Goal: Information Seeking & Learning: Find specific fact

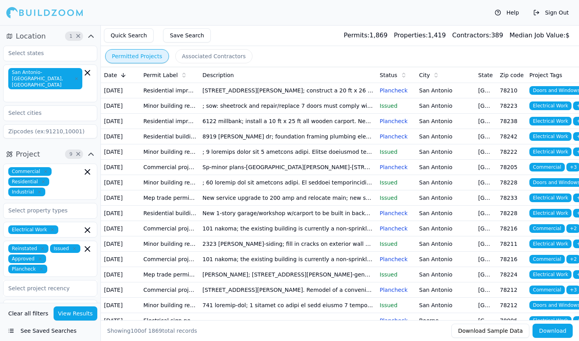
scroll to position [66, 0]
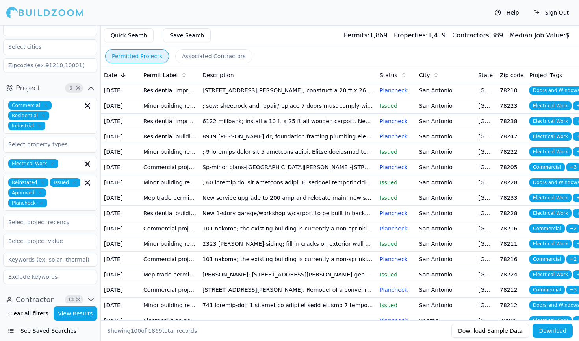
drag, startPoint x: 362, startPoint y: 34, endPoint x: 281, endPoint y: 32, distance: 80.7
click at [281, 32] on div "Quick Search Save Search Permits: 1,869 Properties: 1,419 Contractors: 389 Medi…" at bounding box center [340, 35] width 478 height 21
click at [64, 314] on button "View Results" at bounding box center [76, 314] width 44 height 14
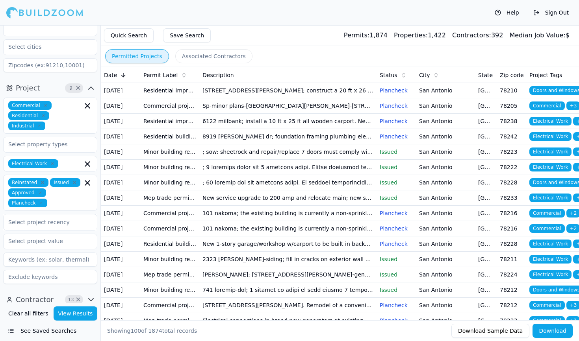
click at [302, 160] on td "; sow: sheetrock and repair/replace 7 doors must comply with udc and irc contra…" at bounding box center [287, 151] width 177 height 15
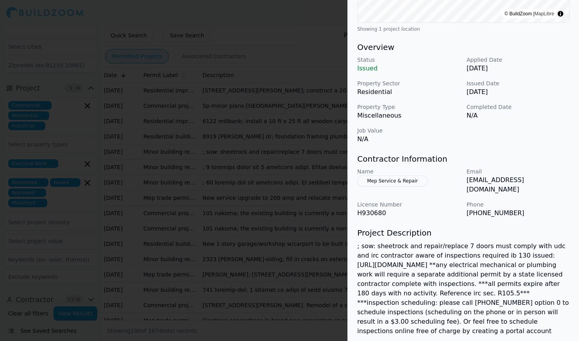
scroll to position [207, 0]
click at [156, 162] on div at bounding box center [289, 170] width 579 height 341
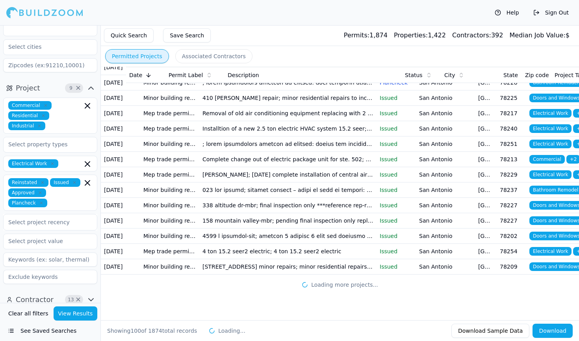
scroll to position [0, 0]
click at [183, 261] on td "Minor building repair application" at bounding box center [169, 266] width 59 height 15
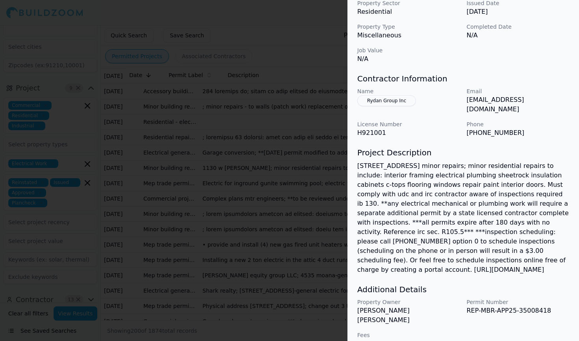
scroll to position [286, 0]
click at [324, 338] on div at bounding box center [289, 170] width 579 height 341
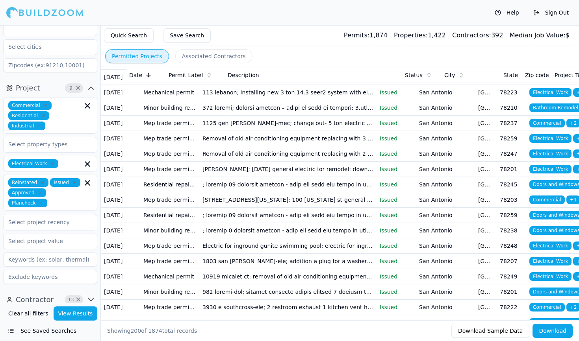
scroll to position [2649, 0]
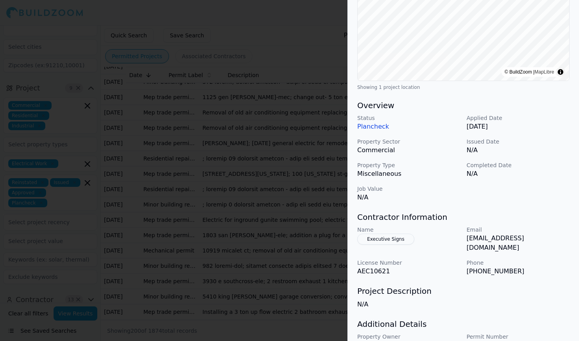
scroll to position [149, 0]
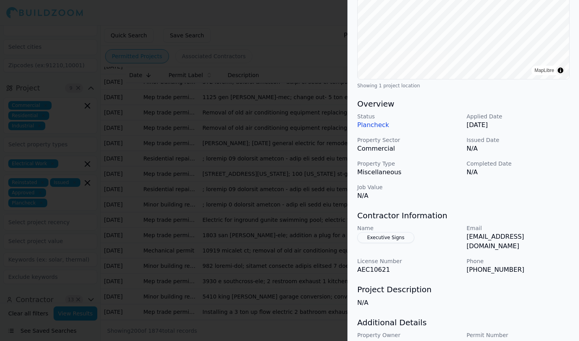
click at [270, 252] on div at bounding box center [289, 170] width 579 height 341
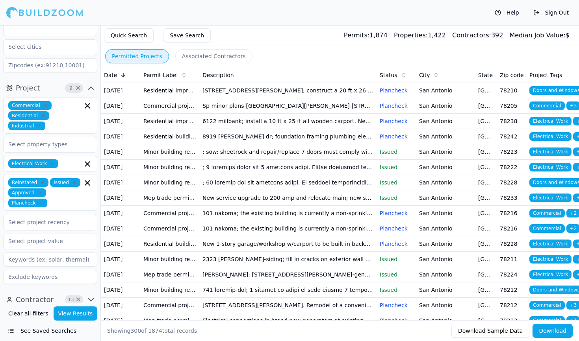
scroll to position [0, 0]
click at [277, 92] on td "[STREET_ADDRESS][PERSON_NAME]; construct a 20 ft x 26 ft storage shed divided i…" at bounding box center [287, 90] width 177 height 15
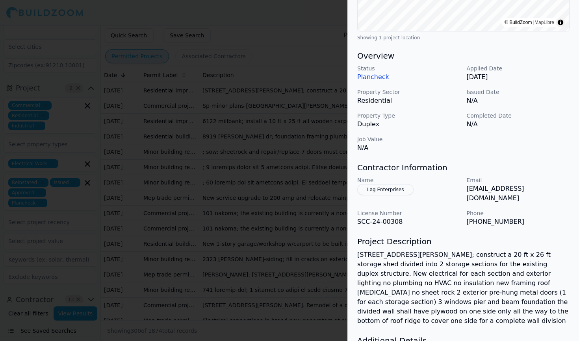
scroll to position [214, 0]
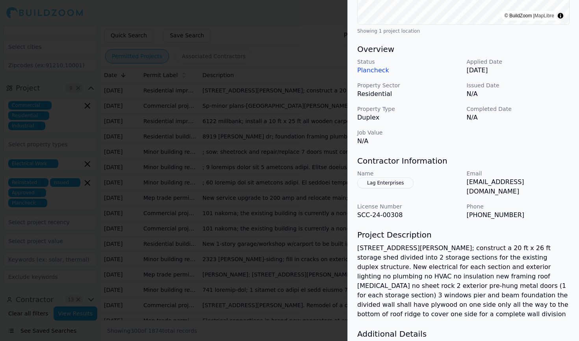
click at [291, 214] on div at bounding box center [289, 170] width 579 height 341
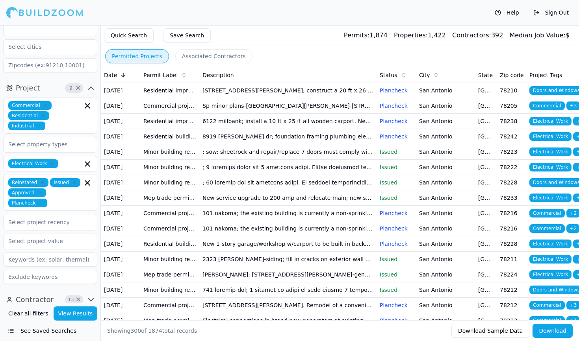
click at [352, 97] on td "[STREET_ADDRESS][PERSON_NAME]; construct a 20 ft x 26 ft storage shed divided i…" at bounding box center [287, 90] width 177 height 15
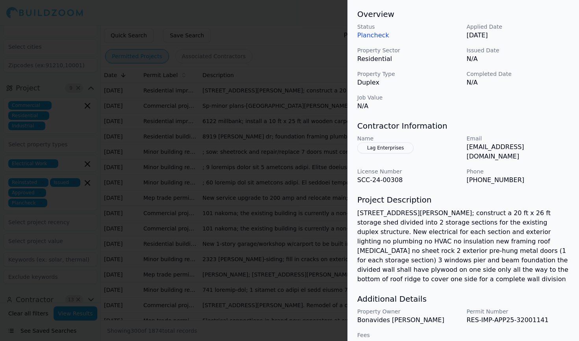
scroll to position [249, 0]
drag, startPoint x: 466, startPoint y: 147, endPoint x: 535, endPoint y: 150, distance: 69.8
click at [535, 150] on div "Name Lag Enterprises Email [EMAIL_ADDRESS][DOMAIN_NAME] License Number SCC-24-0…" at bounding box center [463, 160] width 212 height 50
copy p "[EMAIL_ADDRESS][DOMAIN_NAME]"
click at [174, 84] on div at bounding box center [289, 170] width 579 height 341
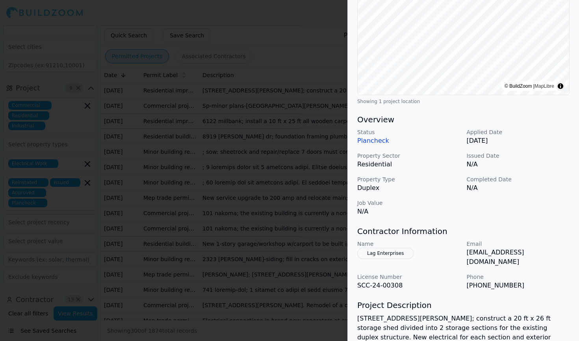
scroll to position [140, 0]
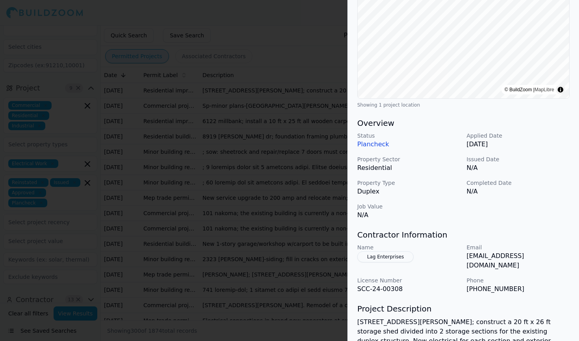
click at [305, 232] on div at bounding box center [289, 170] width 579 height 341
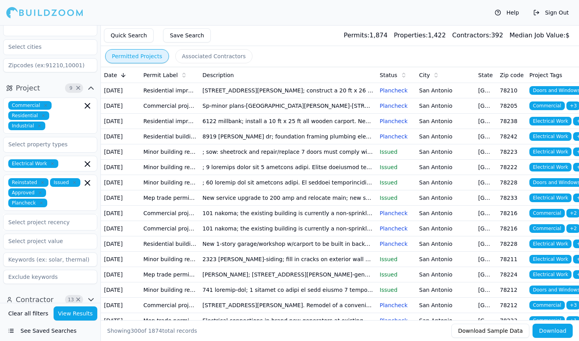
click at [325, 114] on td "Sp-minor plans-[GEOGRAPHIC_DATA][PERSON_NAME]-[STREET_ADDRESS]; minor tenant im…" at bounding box center [287, 105] width 177 height 15
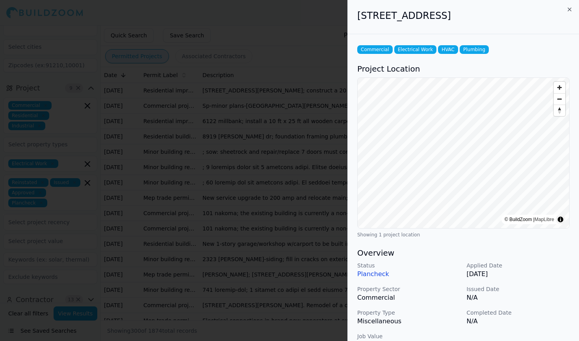
click at [317, 238] on div at bounding box center [289, 170] width 579 height 341
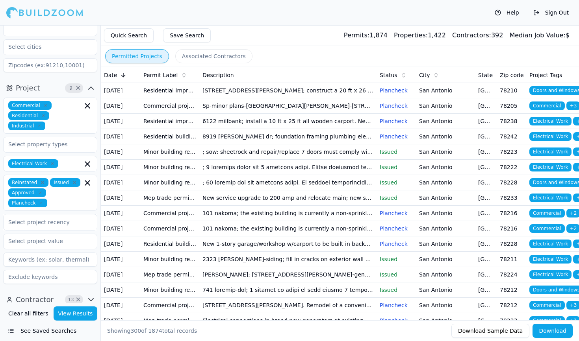
click at [309, 114] on td "Sp-minor plans-[GEOGRAPHIC_DATA][PERSON_NAME]-[STREET_ADDRESS]; minor tenant im…" at bounding box center [287, 105] width 177 height 15
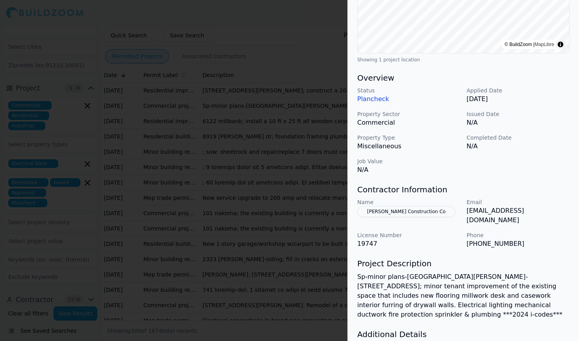
scroll to position [174, 0]
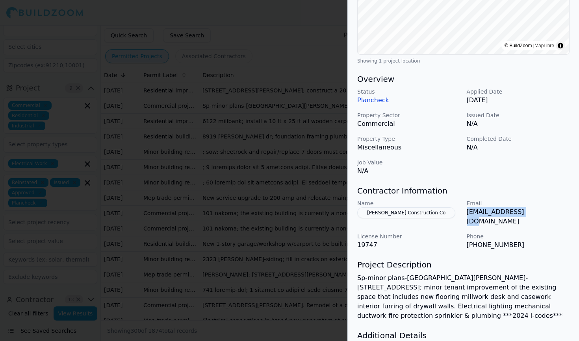
drag, startPoint x: 466, startPoint y: 212, endPoint x: 539, endPoint y: 214, distance: 73.6
click at [539, 213] on div "Name [PERSON_NAME] Construction Co Email [EMAIL_ADDRESS][DOMAIN_NAME] License N…" at bounding box center [463, 225] width 212 height 50
copy p "[EMAIL_ADDRESS][DOMAIN_NAME]"
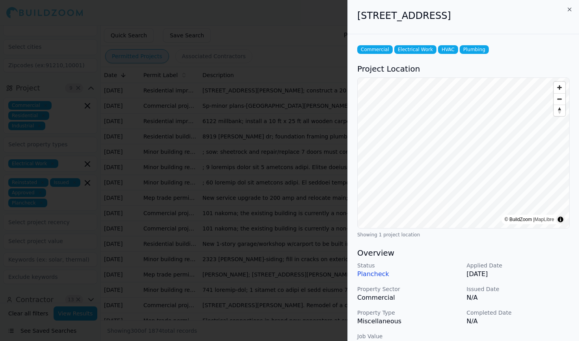
scroll to position [0, 0]
click at [292, 144] on div at bounding box center [289, 170] width 579 height 341
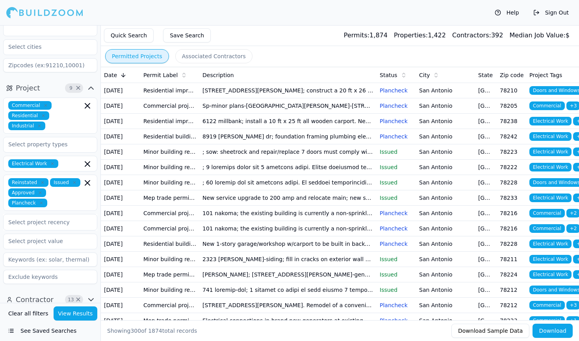
click at [310, 129] on td "6122 millbank; install a 10 ft x 25 ft all wooden carport. New framing rafters …" at bounding box center [287, 121] width 177 height 15
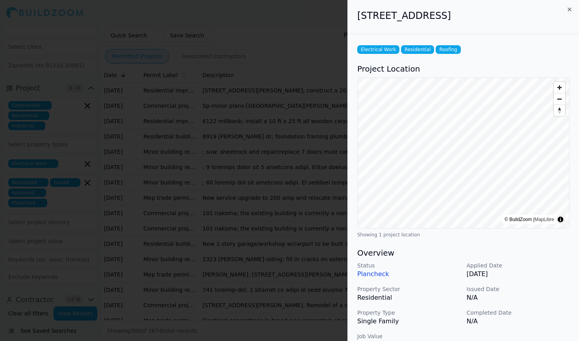
click at [303, 143] on div at bounding box center [289, 170] width 579 height 341
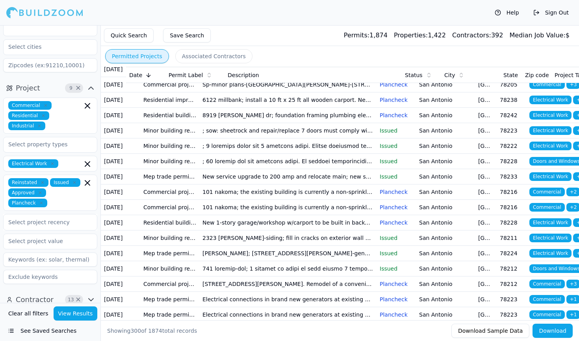
scroll to position [21, 0]
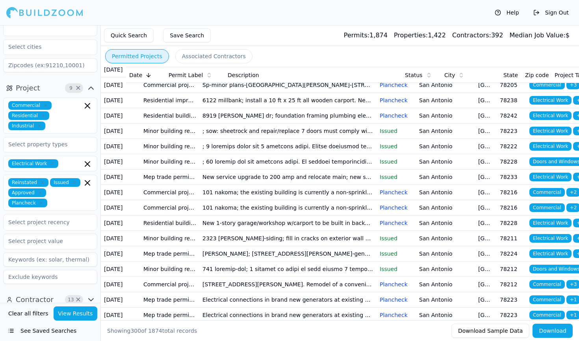
click at [307, 139] on td "; sow: sheetrock and repair/replace 7 doors must comply with udc and irc contra…" at bounding box center [287, 131] width 177 height 15
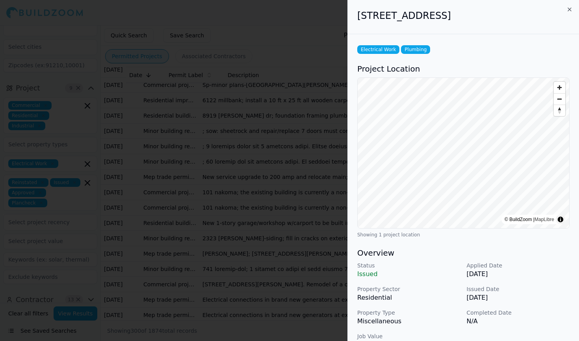
click at [303, 171] on div at bounding box center [289, 170] width 579 height 341
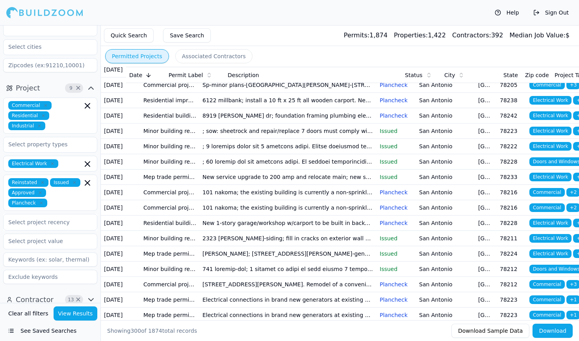
click at [300, 154] on td at bounding box center [287, 146] width 177 height 15
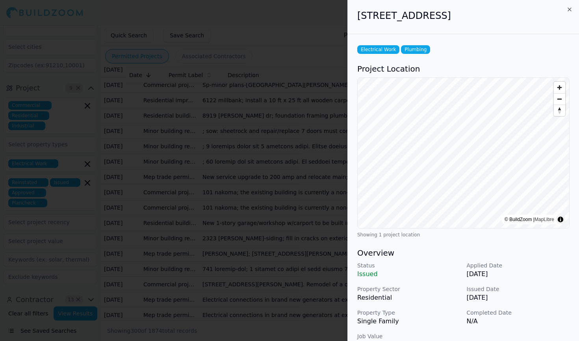
click at [291, 205] on div at bounding box center [289, 170] width 579 height 341
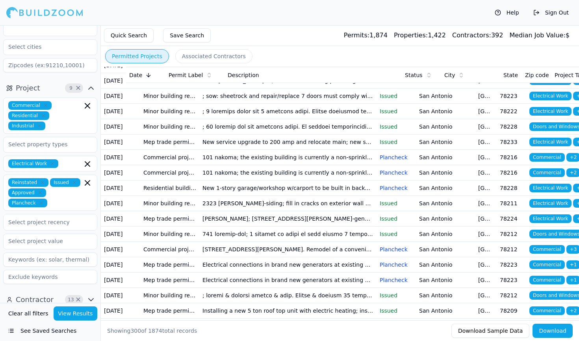
scroll to position [57, 0]
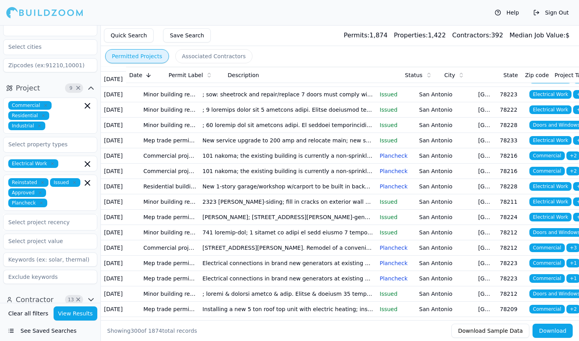
click at [292, 164] on td "101 nakoma; the existing building is currently a non-sprinklered building. This…" at bounding box center [287, 155] width 177 height 15
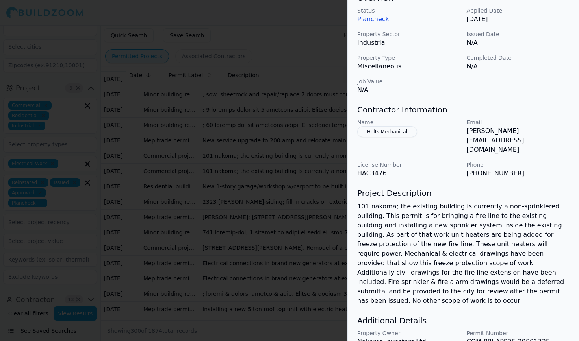
scroll to position [256, 0]
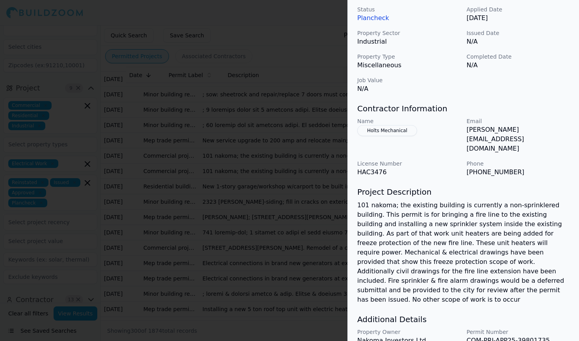
click at [283, 211] on div at bounding box center [289, 170] width 579 height 341
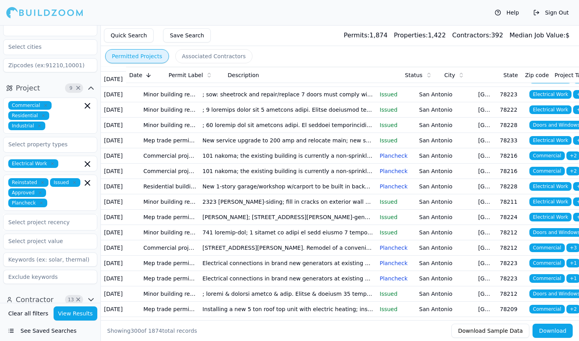
click at [283, 179] on td "101 nakoma; the existing building is currently a non-sprinklered building. This…" at bounding box center [287, 171] width 177 height 15
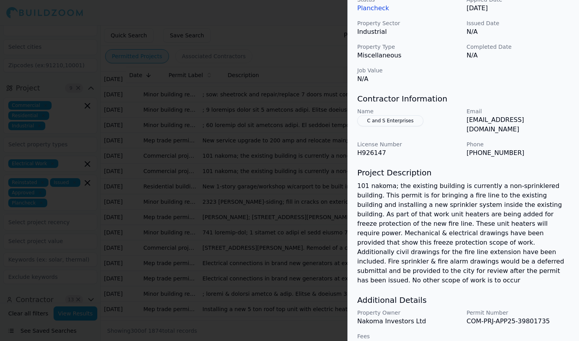
scroll to position [267, 0]
click at [405, 170] on div "Project Description 101 nakoma; the existing building is currently a non-sprink…" at bounding box center [463, 226] width 212 height 118
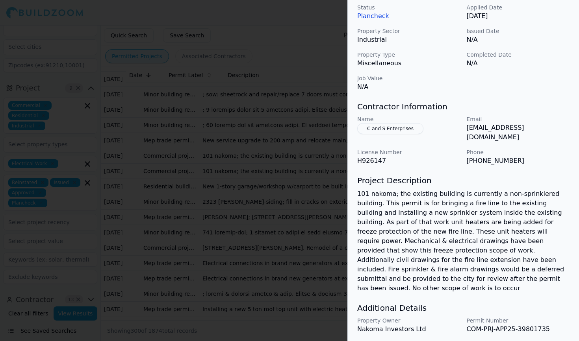
scroll to position [257, 0]
click at [335, 253] on div at bounding box center [289, 170] width 579 height 341
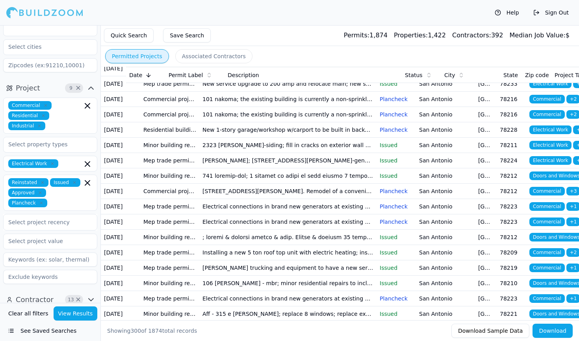
scroll to position [114, 0]
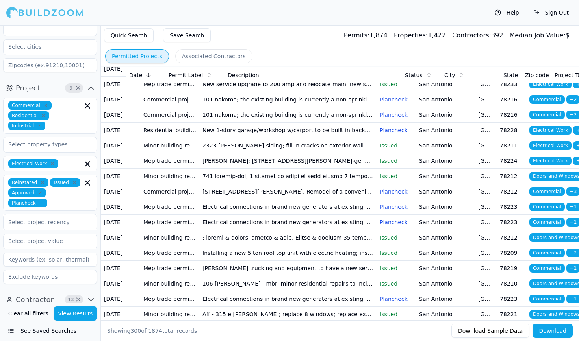
click at [387, 165] on p "Issued" at bounding box center [395, 161] width 33 height 8
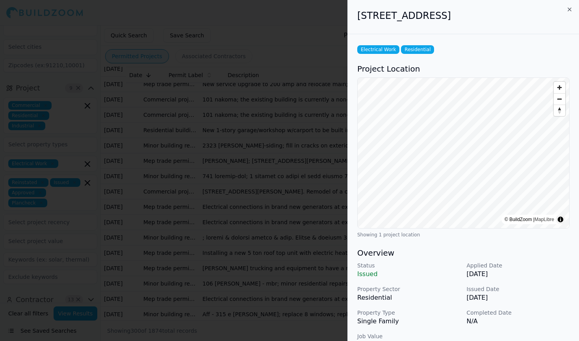
click at [315, 233] on div at bounding box center [289, 170] width 579 height 341
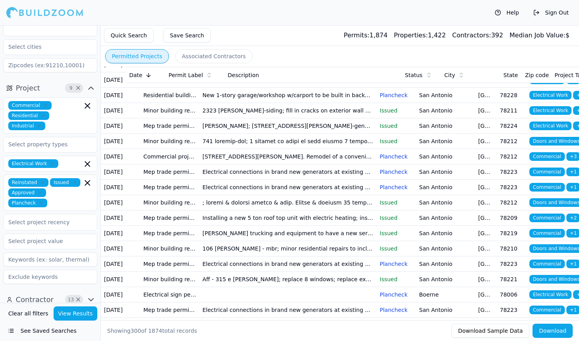
scroll to position [151, 0]
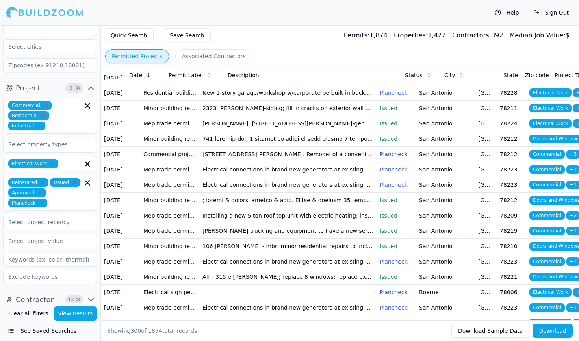
click at [315, 162] on td "[STREET_ADDRESS][PERSON_NAME]. Remodel of a convenience store- construction of …" at bounding box center [287, 154] width 177 height 15
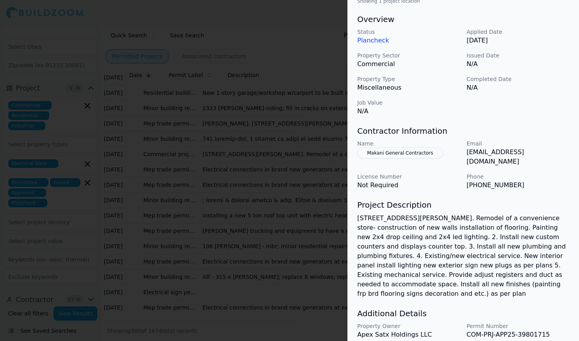
scroll to position [231, 0]
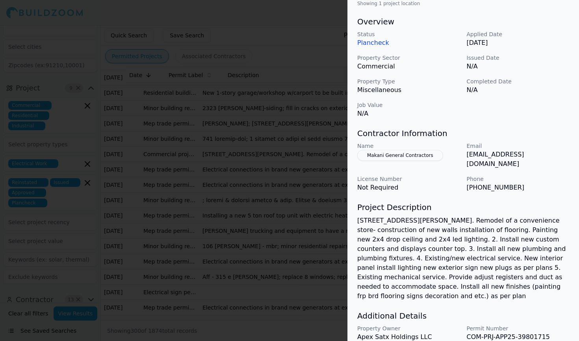
click at [252, 253] on div at bounding box center [289, 170] width 579 height 341
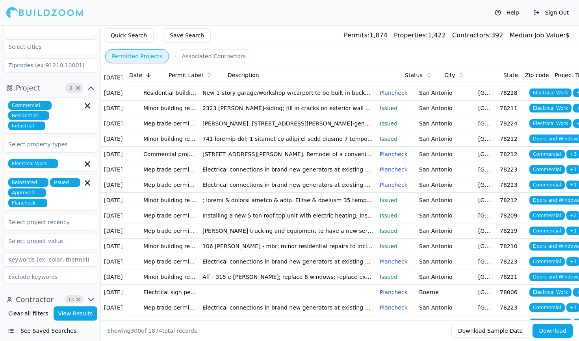
click at [383, 131] on td "Issued" at bounding box center [395, 123] width 39 height 15
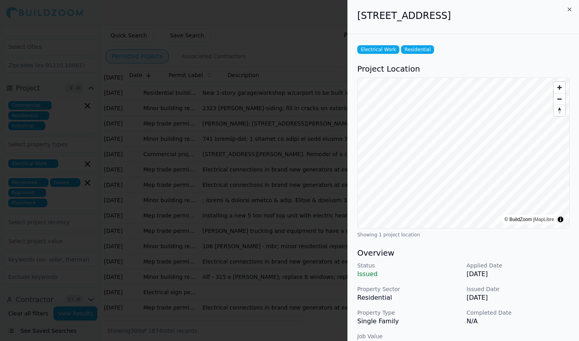
scroll to position [9, 0]
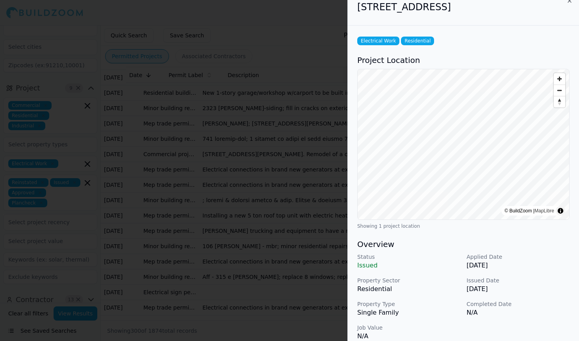
click at [223, 257] on div at bounding box center [289, 170] width 579 height 341
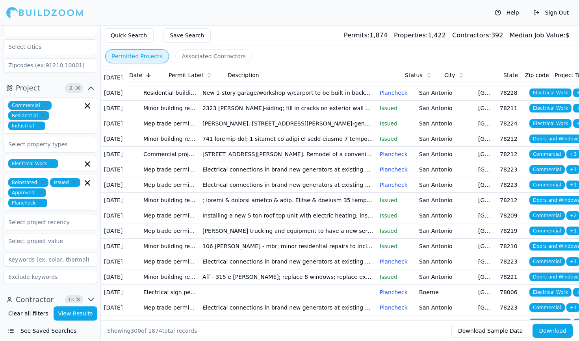
click at [281, 85] on td "101 nakoma; the existing building is currently a non-sprinklered building. This…" at bounding box center [287, 77] width 177 height 15
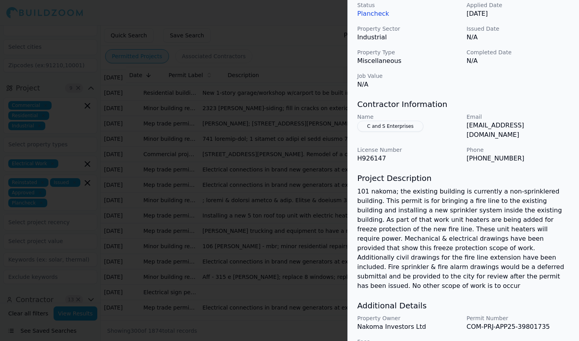
scroll to position [259, 0]
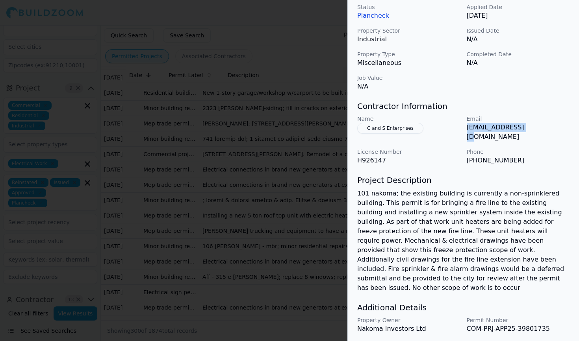
drag, startPoint x: 465, startPoint y: 128, endPoint x: 535, endPoint y: 130, distance: 69.7
click at [535, 130] on div "Name C and S Enterprises Email [EMAIL_ADDRESS][DOMAIN_NAME] License Number H926…" at bounding box center [463, 140] width 212 height 50
copy p "[EMAIL_ADDRESS][DOMAIN_NAME]"
click at [332, 212] on div at bounding box center [289, 170] width 579 height 341
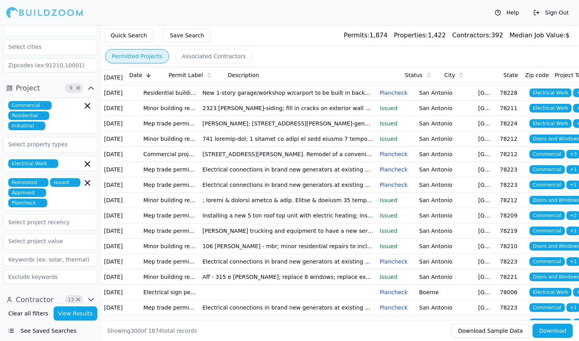
scroll to position [167, 0]
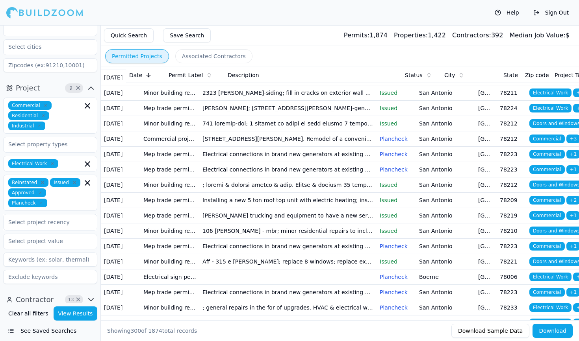
click at [326, 147] on td "[STREET_ADDRESS][PERSON_NAME]. Remodel of a convenience store- construction of …" at bounding box center [287, 138] width 177 height 15
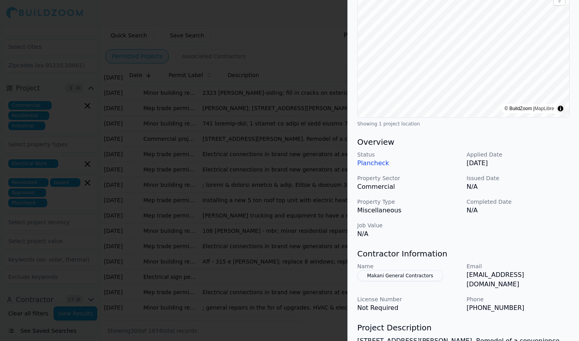
scroll to position [111, 0]
drag, startPoint x: 466, startPoint y: 275, endPoint x: 522, endPoint y: 274, distance: 56.7
click at [522, 274] on div "Name Makani General Contractors Email [EMAIL_ADDRESS][DOMAIN_NAME] License Numb…" at bounding box center [463, 288] width 212 height 50
copy p "[EMAIL_ADDRESS][DOMAIN_NAME]"
click at [213, 137] on div at bounding box center [289, 170] width 579 height 341
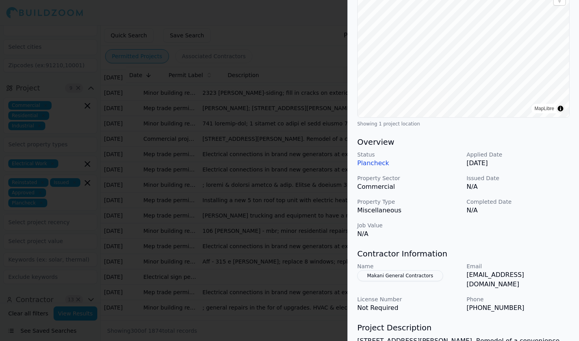
click at [209, 171] on div at bounding box center [289, 170] width 579 height 341
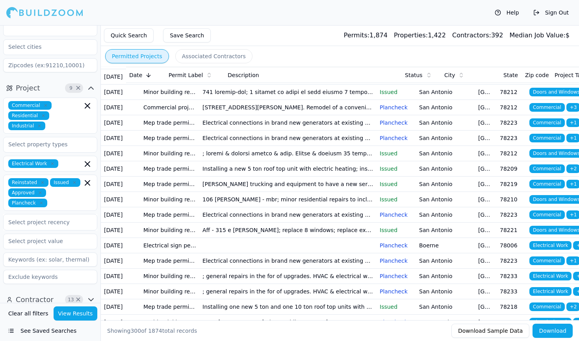
scroll to position [198, 0]
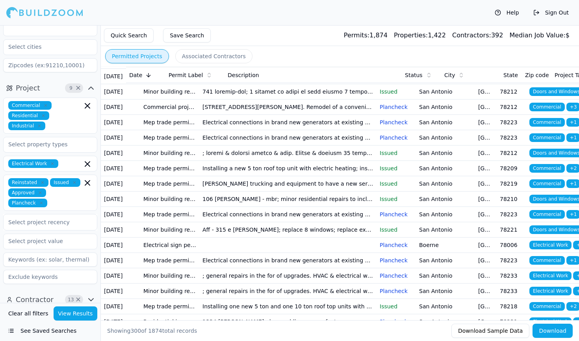
click at [253, 130] on td "Electrical connections in brand new generators at existing data center; generat…" at bounding box center [287, 122] width 177 height 15
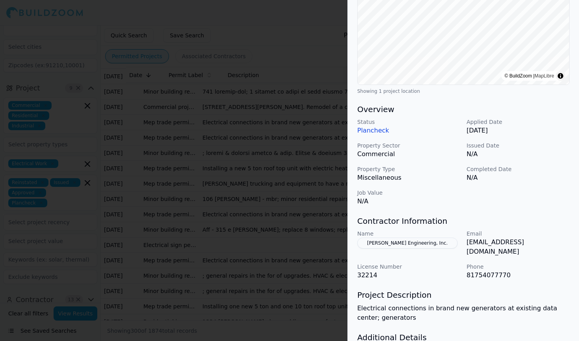
scroll to position [147, 0]
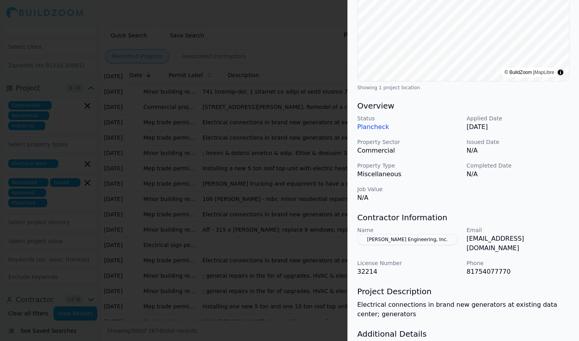
click at [257, 242] on div at bounding box center [289, 170] width 579 height 341
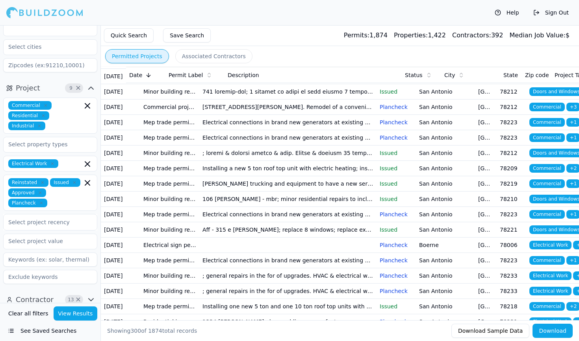
click at [327, 130] on td "Electrical connections in brand new generators at existing data center; generat…" at bounding box center [287, 122] width 177 height 15
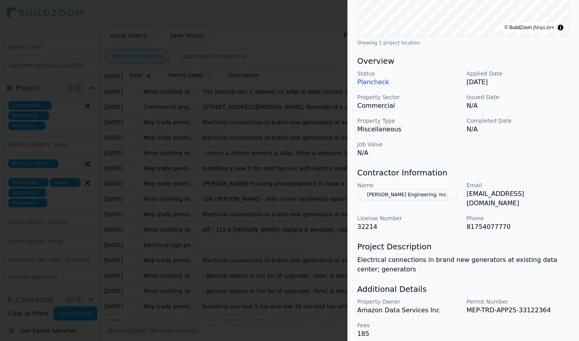
scroll to position [191, 0]
click at [292, 218] on div at bounding box center [289, 170] width 579 height 341
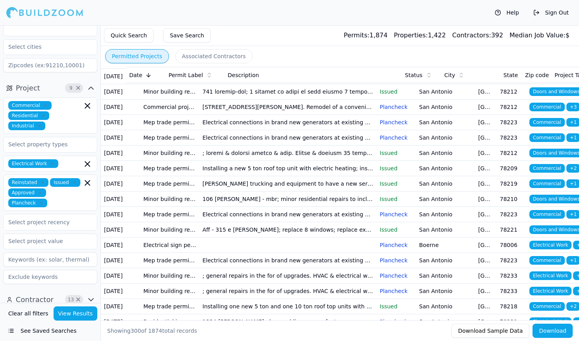
click at [298, 115] on td "[STREET_ADDRESS][PERSON_NAME]. Remodel of a convenience store- construction of …" at bounding box center [287, 107] width 177 height 15
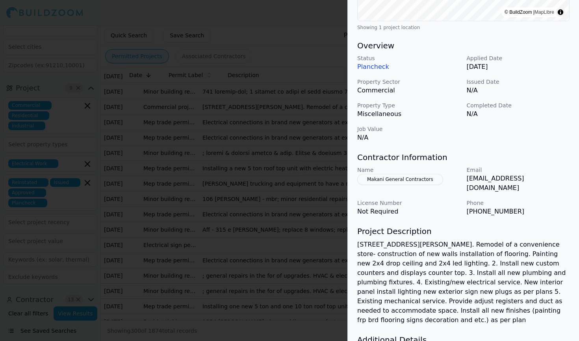
scroll to position [209, 0]
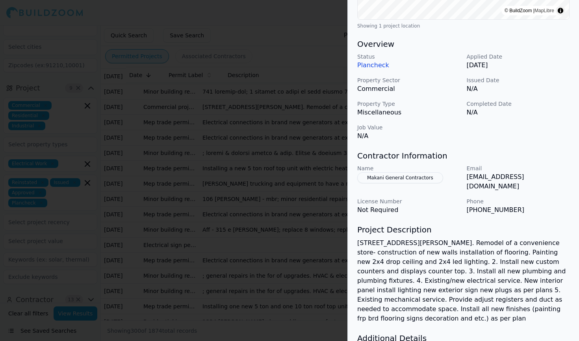
click at [320, 220] on div at bounding box center [289, 170] width 579 height 341
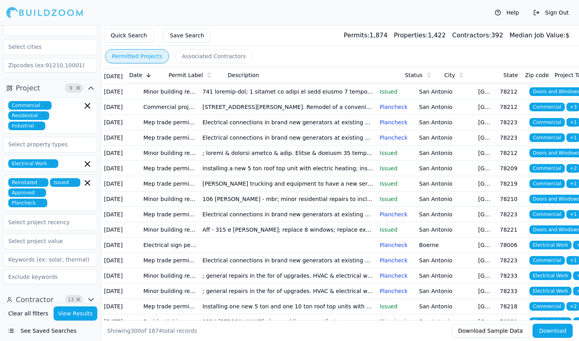
click at [306, 115] on td "[STREET_ADDRESS][PERSON_NAME]. Remodel of a convenience store- construction of …" at bounding box center [287, 107] width 177 height 15
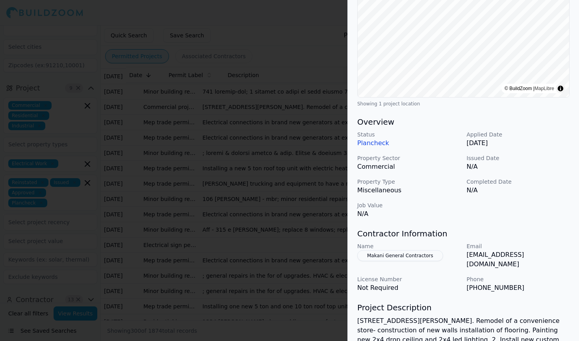
scroll to position [117, 0]
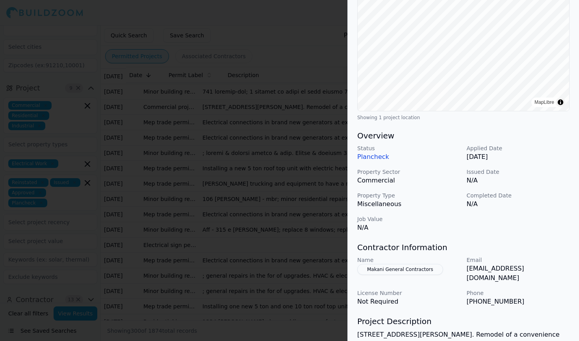
click at [262, 258] on div at bounding box center [289, 170] width 579 height 341
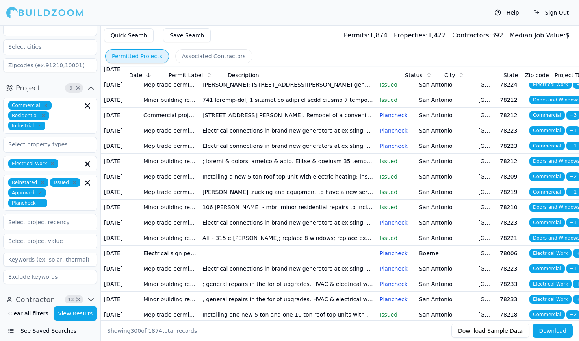
scroll to position [187, 0]
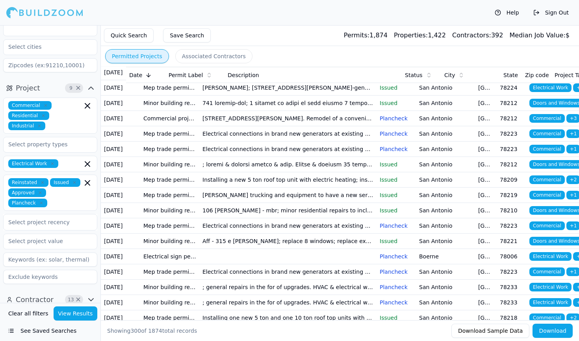
click at [268, 111] on td at bounding box center [287, 103] width 177 height 15
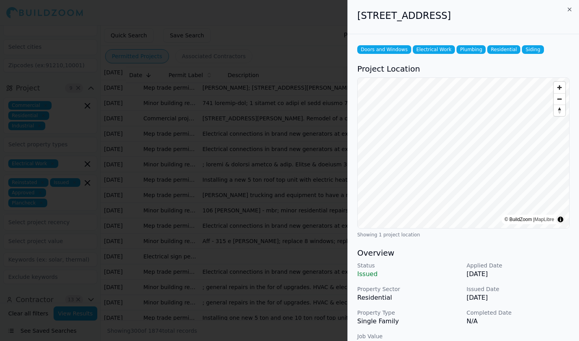
click at [271, 214] on div at bounding box center [289, 170] width 579 height 341
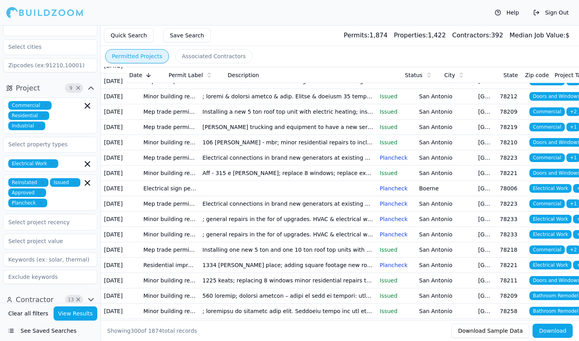
scroll to position [255, 0]
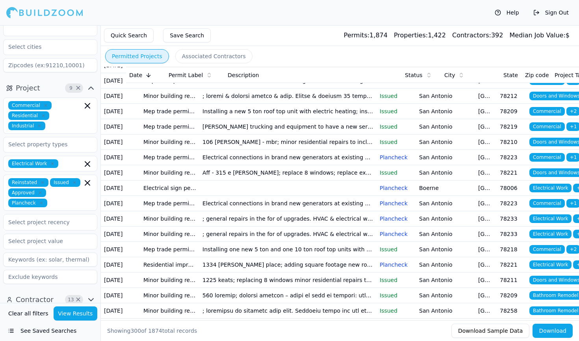
click at [269, 119] on td "Installing a new 5 ton roof top unit with electric heating; installing new 5 to…" at bounding box center [287, 111] width 177 height 15
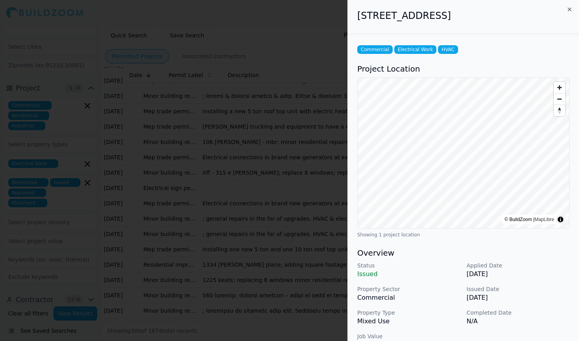
scroll to position [0, 0]
click at [254, 226] on div at bounding box center [289, 170] width 579 height 341
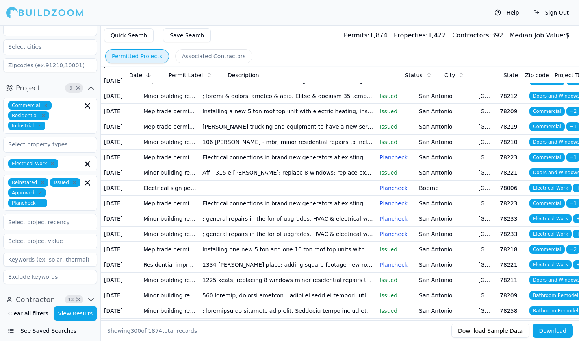
click at [267, 135] on td "[PERSON_NAME] trucking and equipment to have a new service from cps to power a …" at bounding box center [287, 126] width 177 height 15
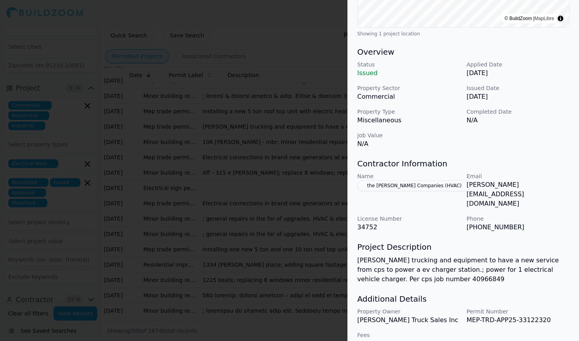
scroll to position [201, 0]
click at [266, 236] on div at bounding box center [289, 170] width 579 height 341
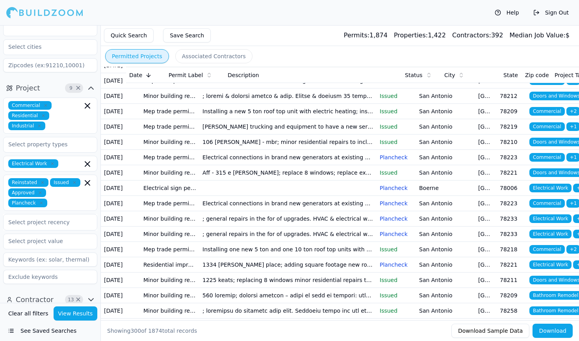
click at [259, 135] on td "[PERSON_NAME] trucking and equipment to have a new service from cps to power a …" at bounding box center [287, 126] width 177 height 15
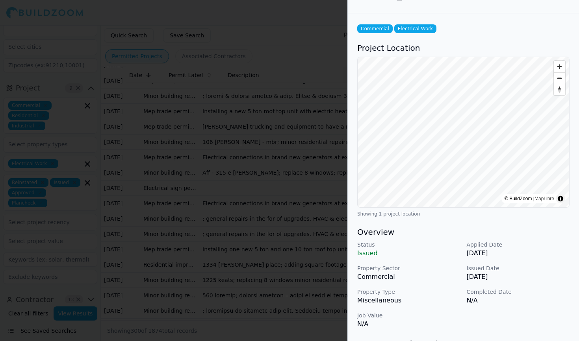
scroll to position [15, 0]
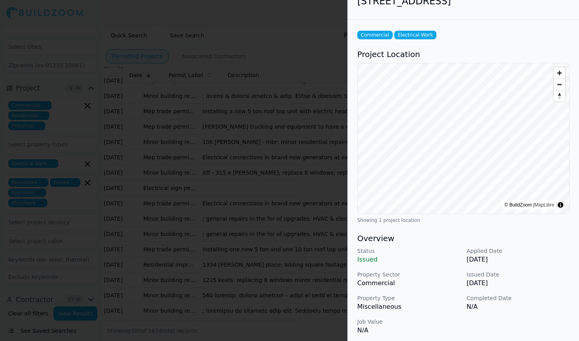
click at [265, 211] on div at bounding box center [289, 170] width 579 height 341
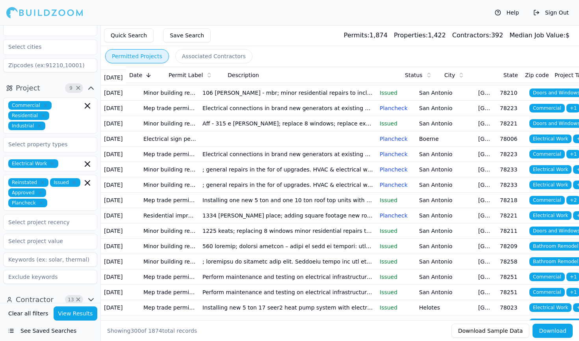
scroll to position [307, 0]
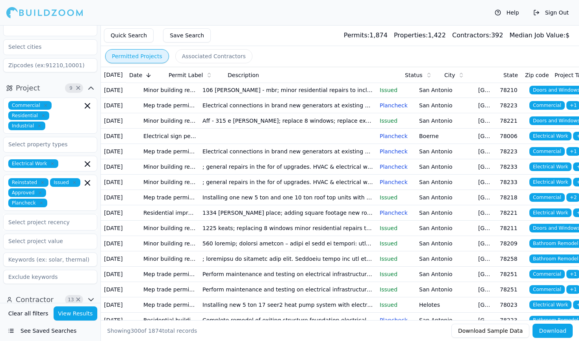
click at [268, 113] on td "Electrical connections in brand new generators at existing data center; electri…" at bounding box center [287, 105] width 177 height 15
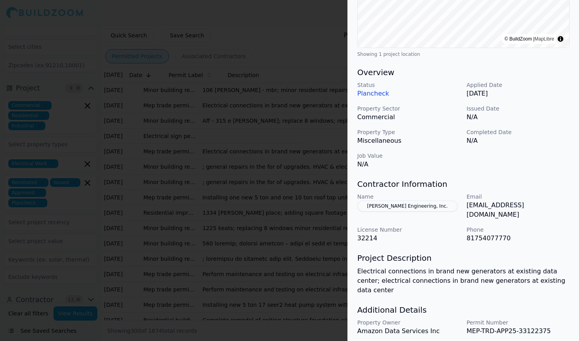
scroll to position [186, 0]
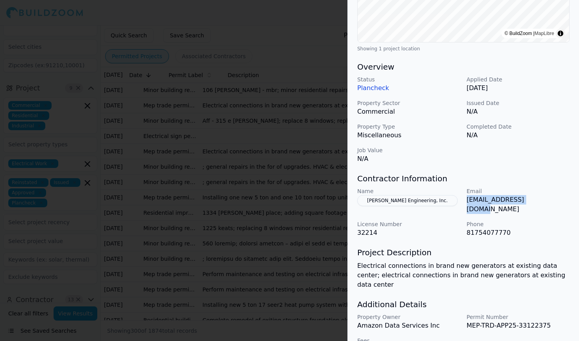
drag, startPoint x: 542, startPoint y: 198, endPoint x: 465, endPoint y: 201, distance: 77.2
click at [465, 201] on div "Name [PERSON_NAME] Engineering, Inc. Email [EMAIL_ADDRESS][DOMAIN_NAME] License…" at bounding box center [463, 212] width 212 height 50
copy p "[EMAIL_ADDRESS][DOMAIN_NAME]"
click at [204, 154] on div at bounding box center [289, 170] width 579 height 341
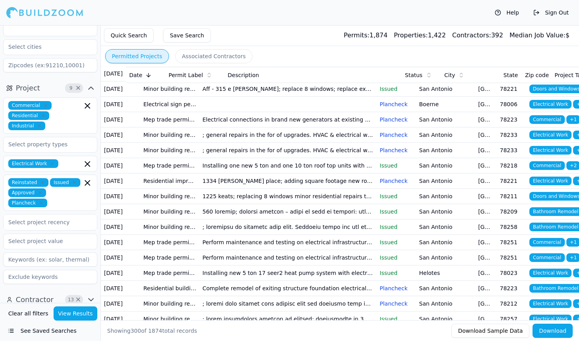
scroll to position [353, 0]
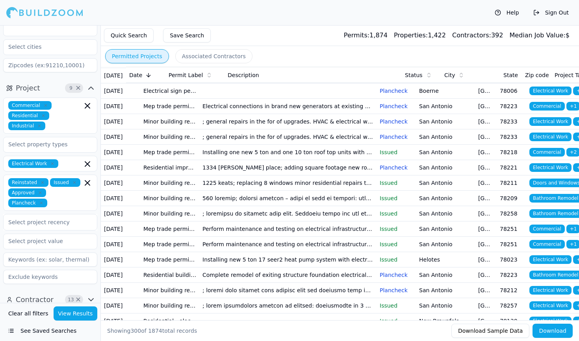
click at [285, 99] on td at bounding box center [287, 90] width 177 height 15
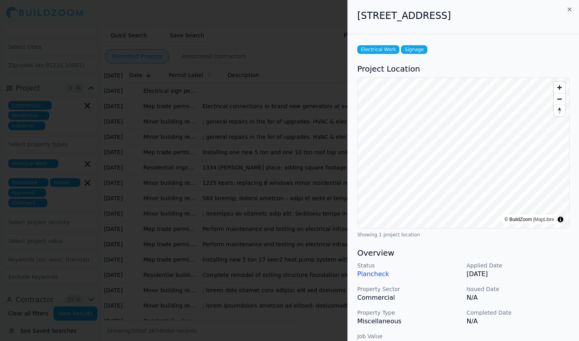
scroll to position [0, 0]
click at [309, 235] on div at bounding box center [289, 170] width 579 height 341
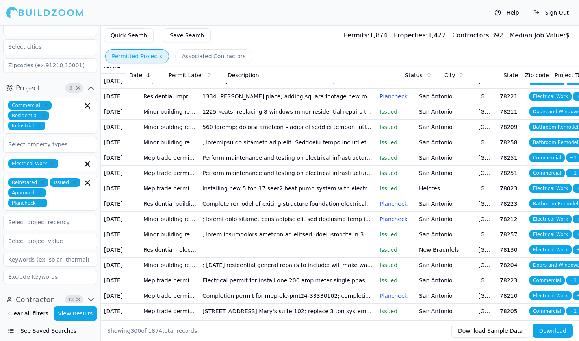
scroll to position [425, 0]
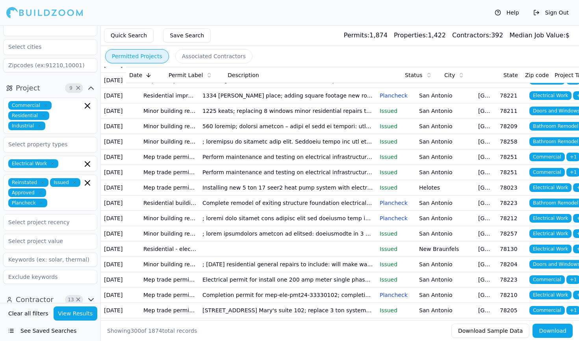
click at [327, 57] on td "; general repairs in the for of upgrades. HVAC & electrical will be pulling the…" at bounding box center [287, 49] width 177 height 15
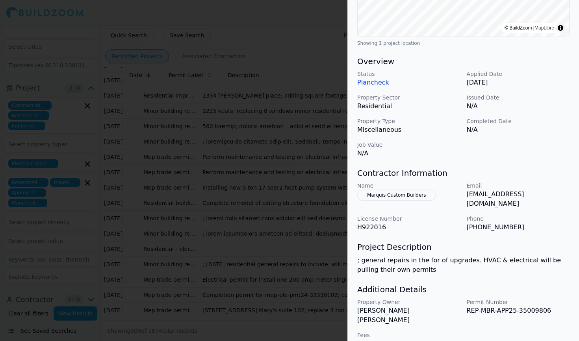
scroll to position [191, 0]
drag, startPoint x: 464, startPoint y: 194, endPoint x: 569, endPoint y: 195, distance: 105.1
click at [569, 195] on div "Electrical Work HVAC Project Location © BuildZoom | MapLibre Showing 1 project …" at bounding box center [463, 101] width 231 height 516
copy p "[EMAIL_ADDRESS][DOMAIN_NAME]"
click at [300, 243] on div at bounding box center [289, 170] width 579 height 341
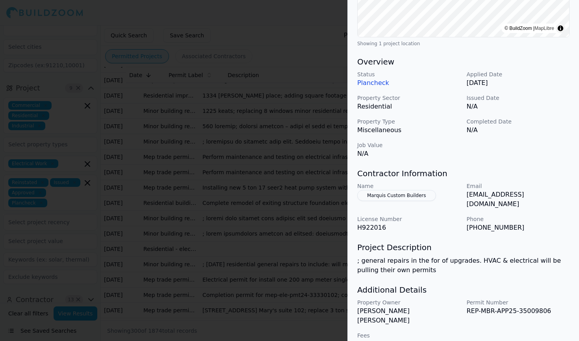
click at [300, 243] on div at bounding box center [289, 170] width 579 height 341
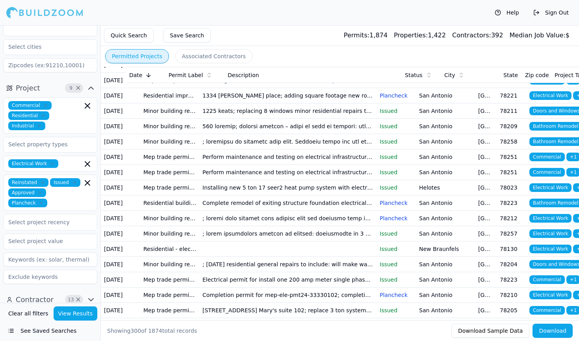
click at [311, 88] on td "Installing one new 5 ton and one 10 ton roof top units with electric heating. E…" at bounding box center [287, 80] width 177 height 15
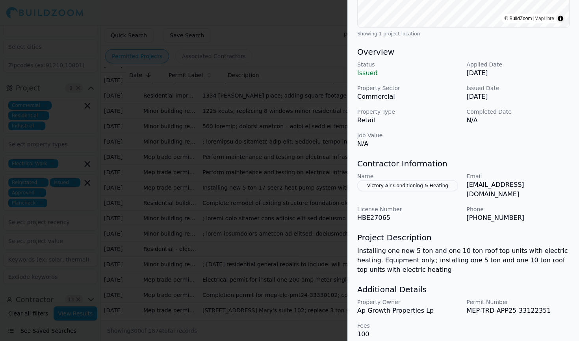
scroll to position [201, 0]
click at [277, 264] on div at bounding box center [289, 170] width 579 height 341
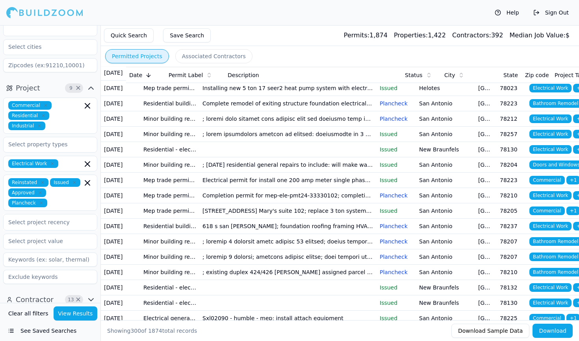
scroll to position [532, 0]
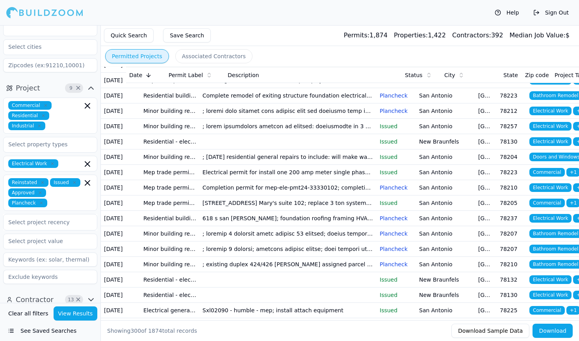
click at [285, 73] on td "Perform maintenance and testing on electrical infrastructure in building 203; p…" at bounding box center [287, 64] width 177 height 15
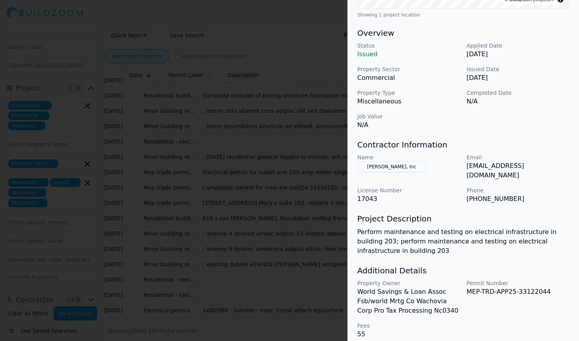
scroll to position [220, 0]
click at [392, 167] on button "[PERSON_NAME], Inc" at bounding box center [391, 167] width 69 height 11
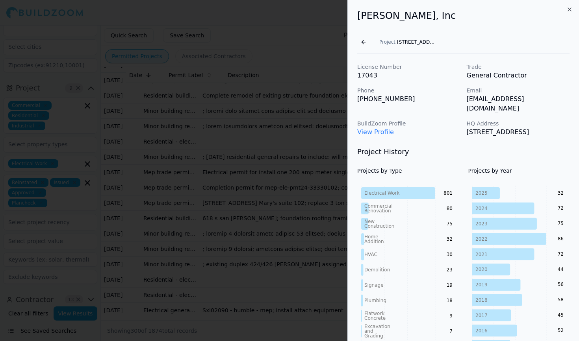
scroll to position [0, 0]
click at [363, 43] on button "Go back" at bounding box center [363, 42] width 13 height 13
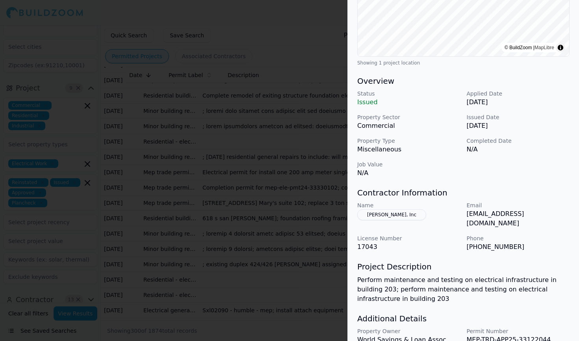
scroll to position [201, 0]
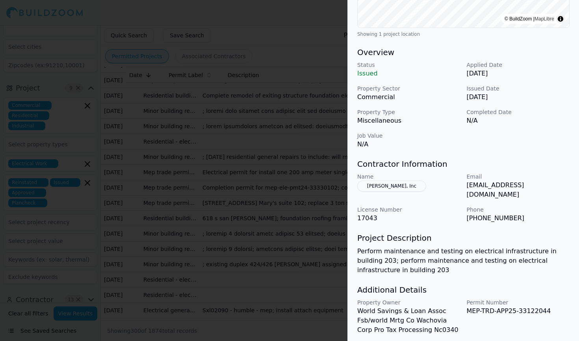
click at [255, 131] on div at bounding box center [289, 170] width 579 height 341
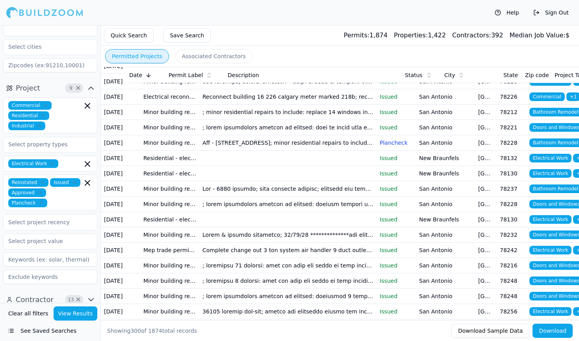
scroll to position [785, 0]
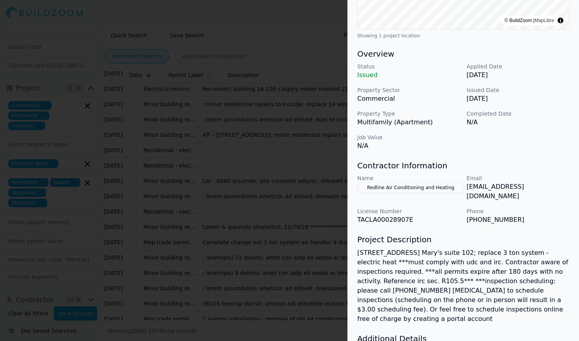
scroll to position [200, 0]
click at [337, 266] on div at bounding box center [289, 170] width 579 height 341
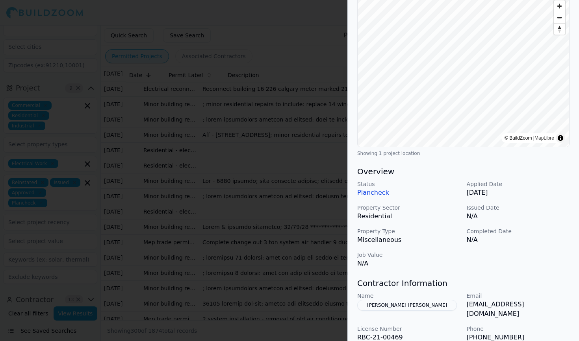
scroll to position [84, 0]
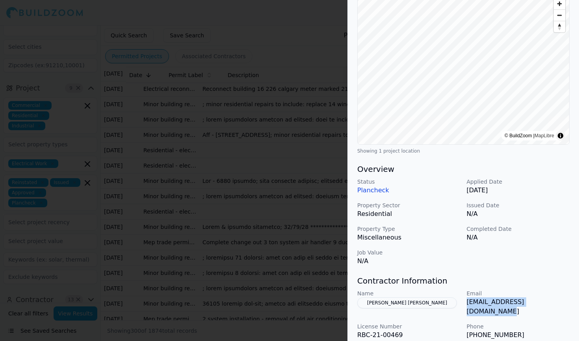
drag, startPoint x: 465, startPoint y: 302, endPoint x: 569, endPoint y: 307, distance: 104.1
click at [571, 307] on div "Electrical Work Foundations HVAC Plumbing Residential Project Location © BuildZ…" at bounding box center [463, 208] width 231 height 516
copy p "[EMAIL_ADDRESS][DOMAIN_NAME]"
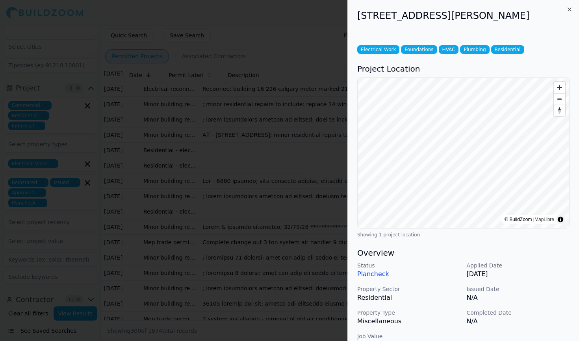
scroll to position [0, 0]
click at [333, 168] on div at bounding box center [289, 170] width 579 height 341
click at [326, 170] on div at bounding box center [289, 170] width 579 height 341
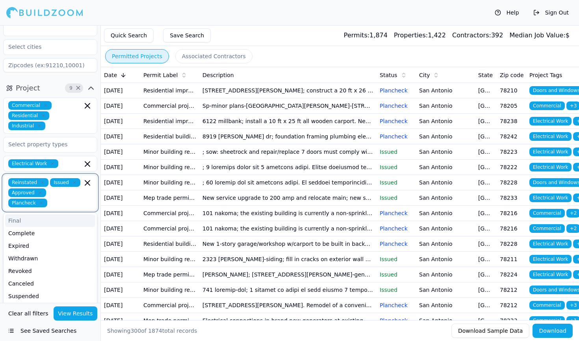
click at [59, 199] on input "text" at bounding box center [66, 203] width 32 height 9
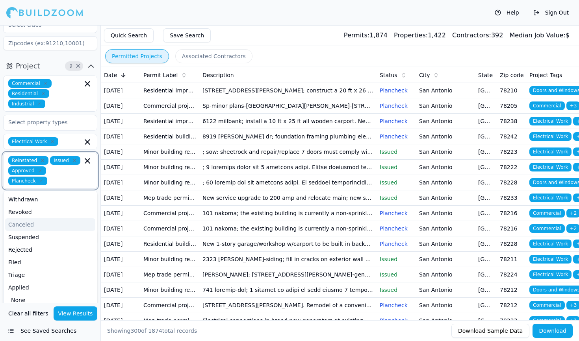
scroll to position [87, 0]
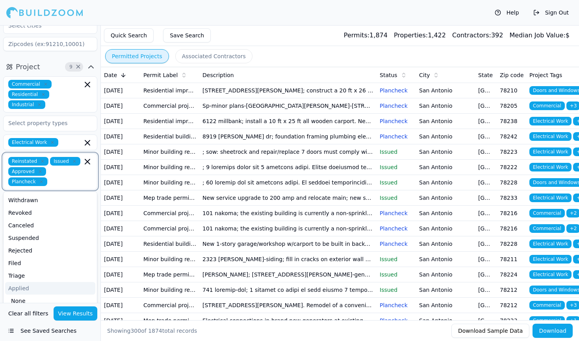
click at [30, 283] on div "Applied" at bounding box center [50, 288] width 90 height 13
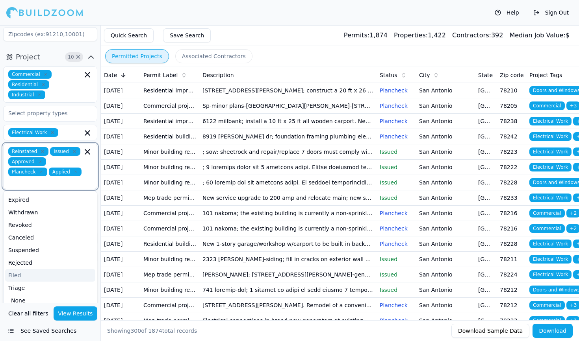
scroll to position [97, 0]
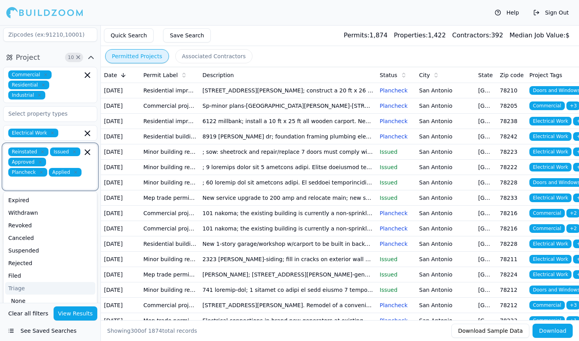
click at [25, 284] on div "Triage" at bounding box center [50, 288] width 90 height 13
click at [25, 283] on div "Filed" at bounding box center [50, 289] width 90 height 13
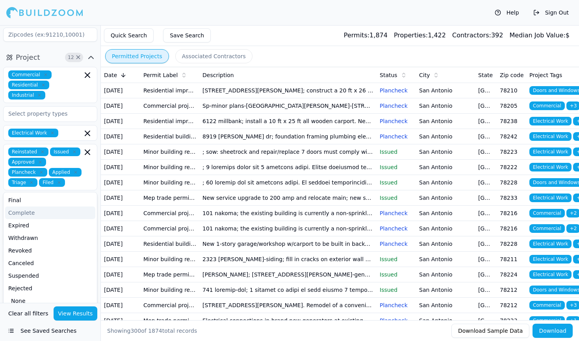
click at [138, 41] on button "Quick Search" at bounding box center [129, 35] width 50 height 14
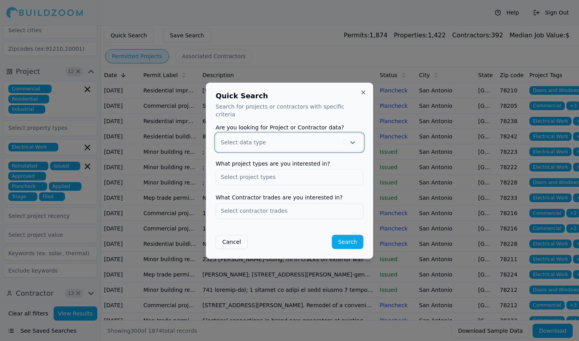
scroll to position [76, 0]
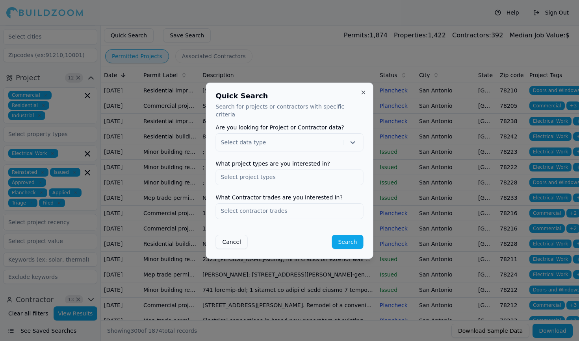
click at [263, 15] on div at bounding box center [289, 170] width 579 height 341
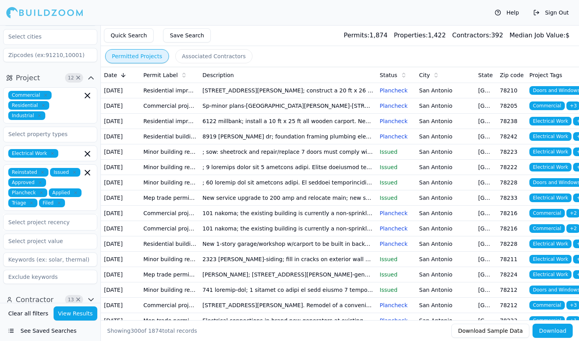
click at [192, 34] on button "Save Search" at bounding box center [187, 35] width 48 height 14
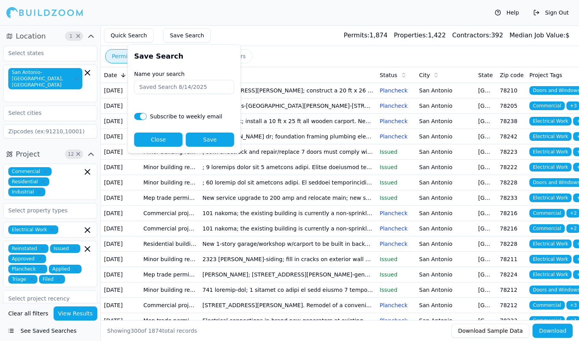
scroll to position [0, 0]
click at [246, 24] on div "Help Sign Out" at bounding box center [289, 12] width 579 height 25
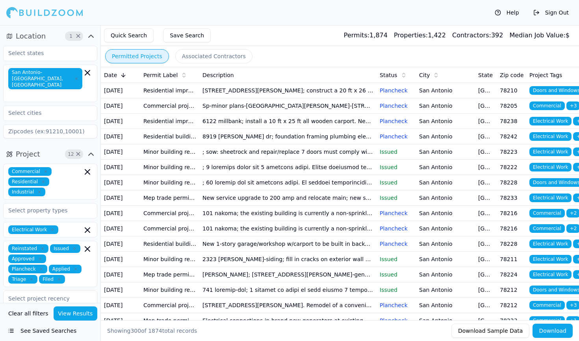
click at [147, 57] on button "Permitted Projects" at bounding box center [137, 56] width 64 height 14
click at [180, 33] on button "Save Search" at bounding box center [187, 35] width 48 height 14
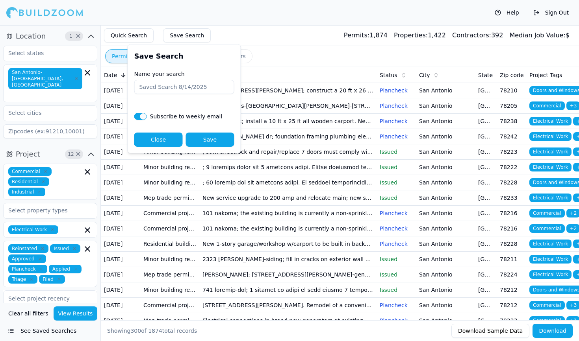
click at [140, 34] on button "Quick Search" at bounding box center [129, 35] width 50 height 14
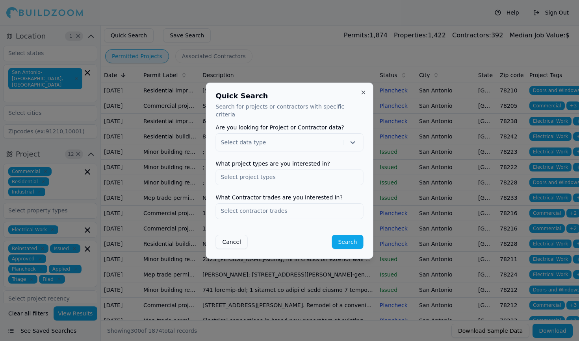
click at [306, 48] on div at bounding box center [289, 170] width 579 height 341
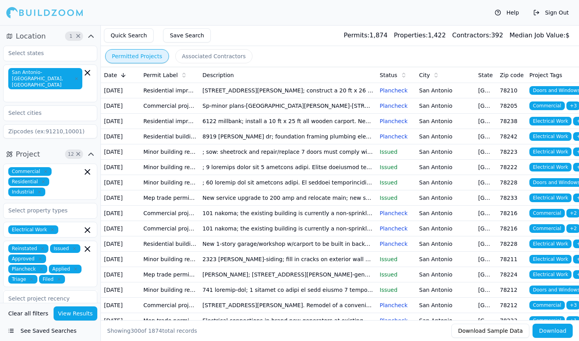
click at [82, 315] on button "View Results" at bounding box center [76, 314] width 44 height 14
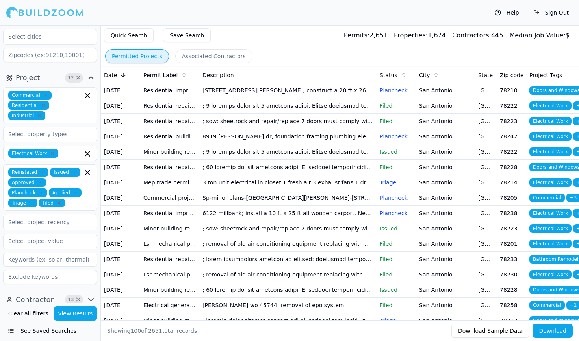
click at [56, 294] on button "Contractor 13 ×" at bounding box center [50, 300] width 94 height 13
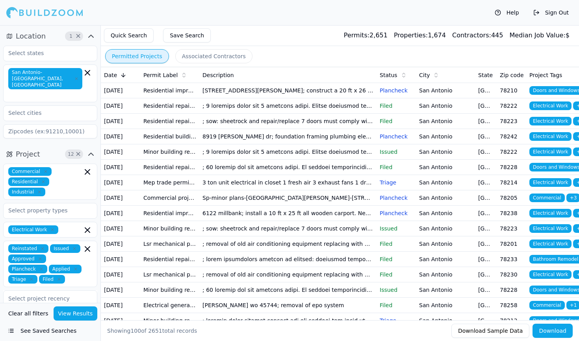
click at [92, 39] on icon "button" at bounding box center [90, 35] width 9 height 9
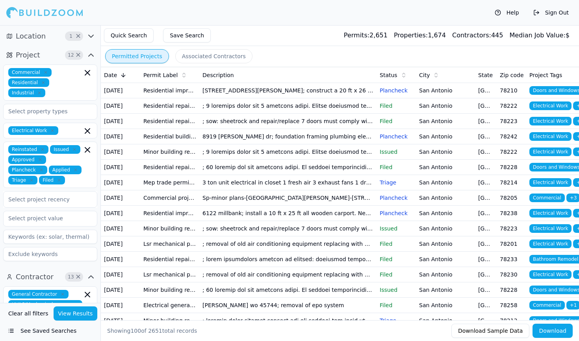
click at [91, 37] on icon "button" at bounding box center [91, 36] width 5 height 2
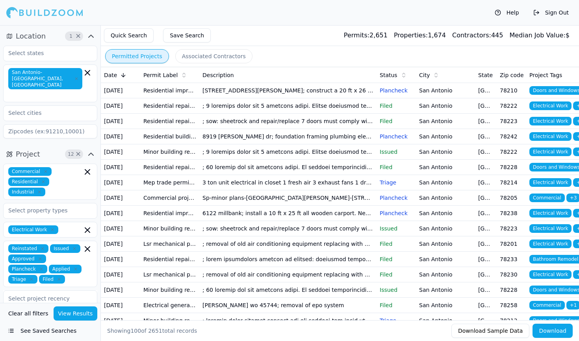
click at [7, 326] on button "See Saved Searches" at bounding box center [50, 331] width 94 height 14
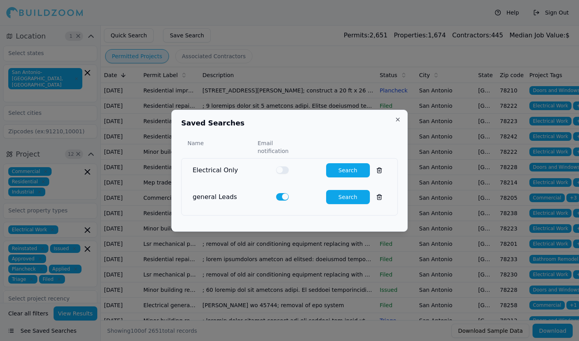
click at [278, 194] on button "button" at bounding box center [282, 196] width 13 height 7
click at [281, 167] on button "button" at bounding box center [282, 170] width 13 height 7
click at [331, 166] on button "Search" at bounding box center [348, 170] width 44 height 14
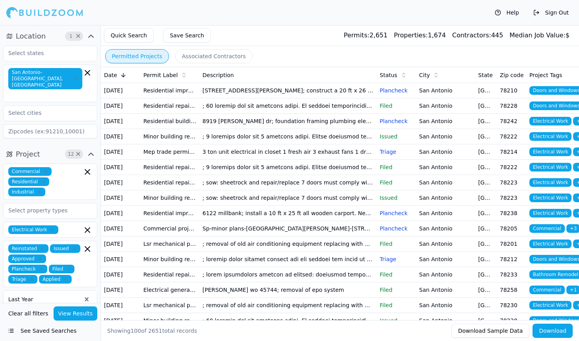
click at [202, 114] on td at bounding box center [287, 105] width 177 height 15
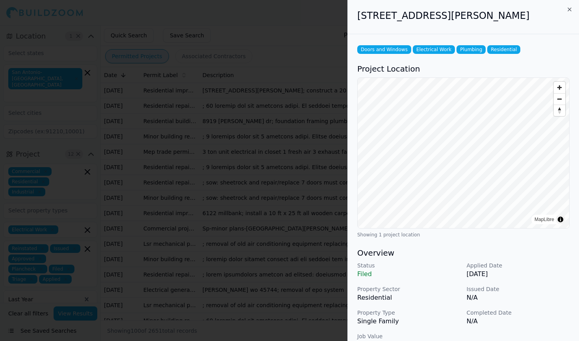
click at [267, 243] on div at bounding box center [289, 170] width 579 height 341
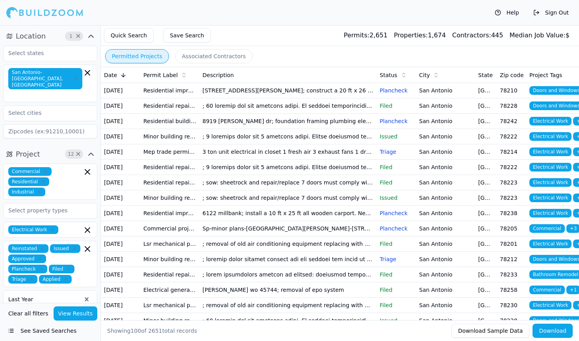
click at [287, 114] on td at bounding box center [287, 105] width 177 height 15
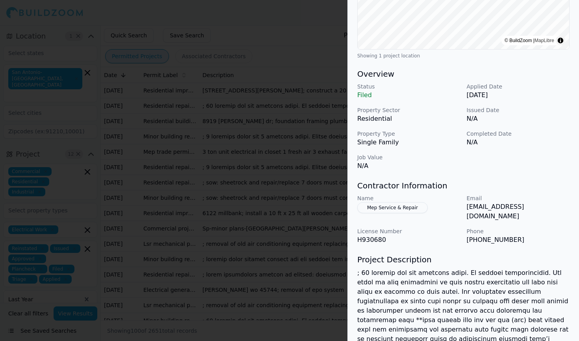
scroll to position [178, 4]
click at [241, 208] on div at bounding box center [289, 170] width 579 height 341
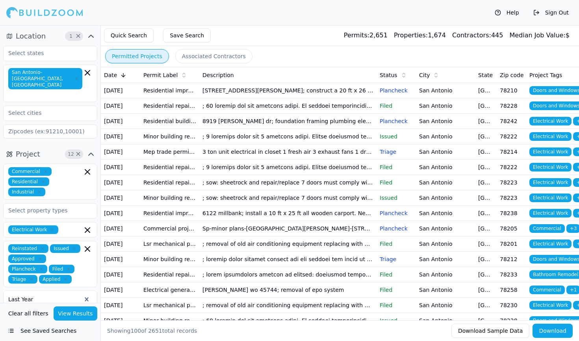
click at [269, 129] on td "8919 [PERSON_NAME] dr; foundation framing plumbing electrical HVAC roofing" at bounding box center [287, 121] width 177 height 15
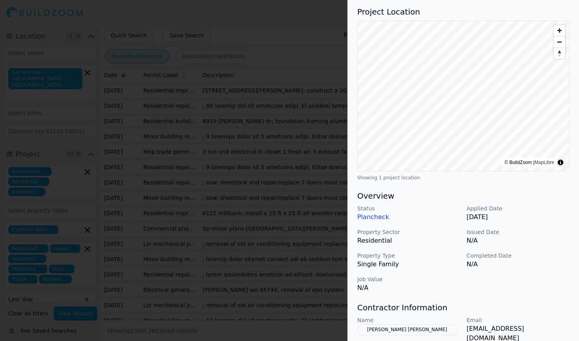
scroll to position [55, 0]
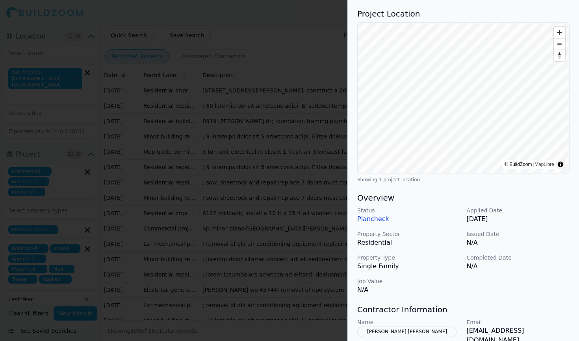
click at [315, 264] on div at bounding box center [289, 170] width 579 height 341
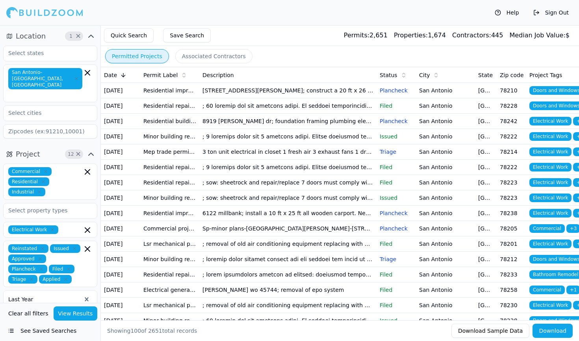
click at [316, 160] on td "3 ton unit electrical in closet 1 fresh air 3 exhaust fans 1 dryer 1 kitchen ho…" at bounding box center [287, 151] width 177 height 15
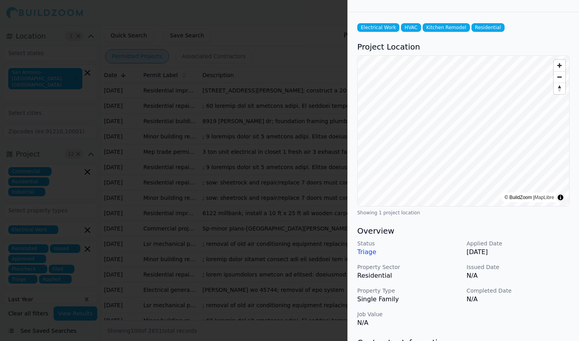
scroll to position [21, 0]
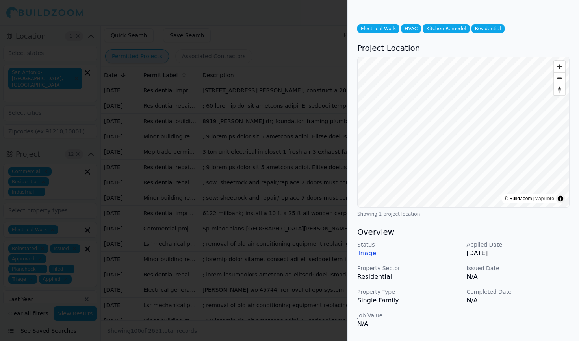
click at [294, 251] on div at bounding box center [289, 170] width 579 height 341
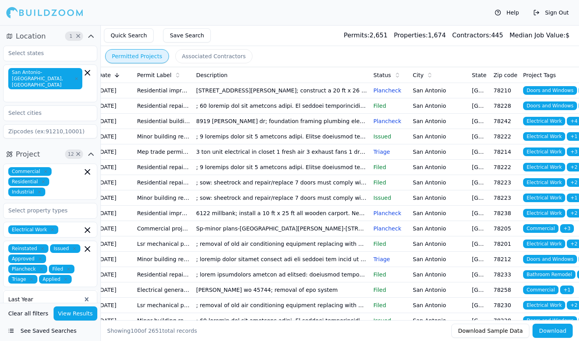
scroll to position [0, 6]
click at [382, 221] on td "Plancheck" at bounding box center [389, 213] width 39 height 15
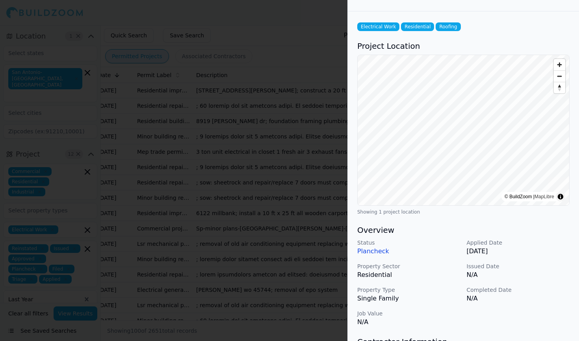
scroll to position [22, 0]
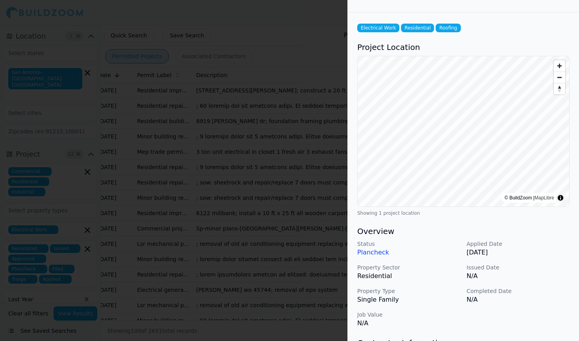
click at [305, 251] on div at bounding box center [289, 170] width 579 height 341
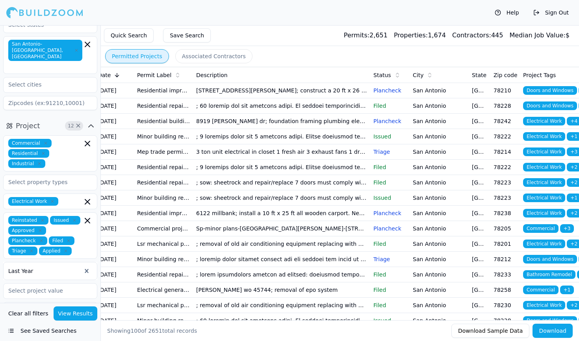
scroll to position [30, 0]
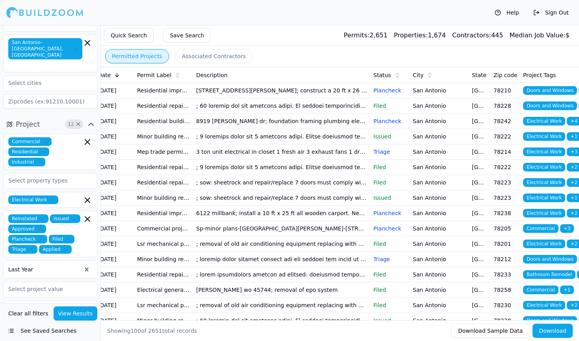
click at [43, 150] on icon "button" at bounding box center [43, 152] width 5 height 5
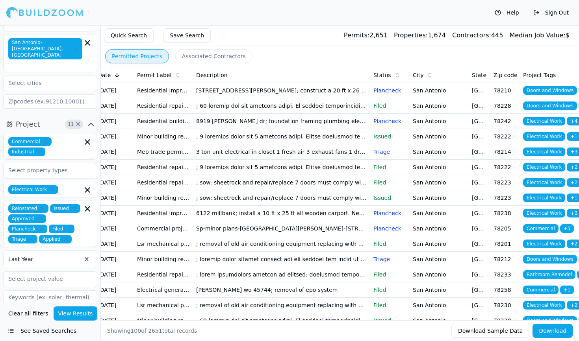
click at [79, 312] on button "View Results" at bounding box center [76, 314] width 44 height 14
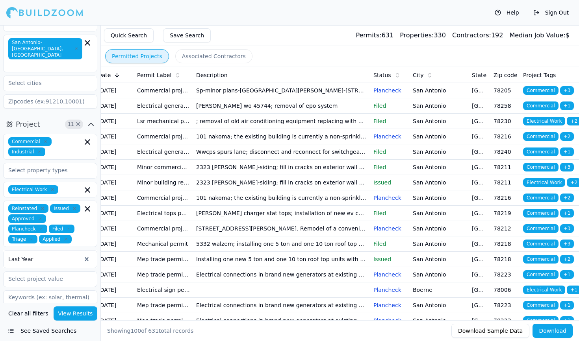
click at [277, 94] on td "Sp-minor plans-[GEOGRAPHIC_DATA][PERSON_NAME]-[STREET_ADDRESS]; minor tenant im…" at bounding box center [281, 90] width 177 height 15
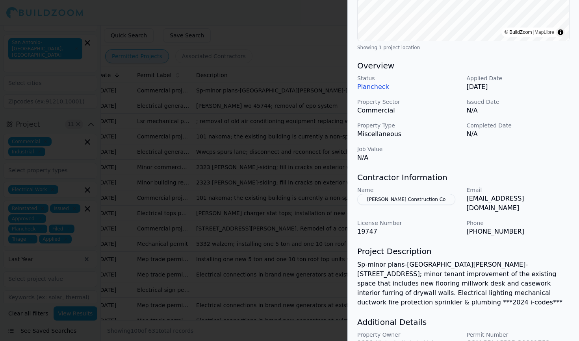
scroll to position [183, 0]
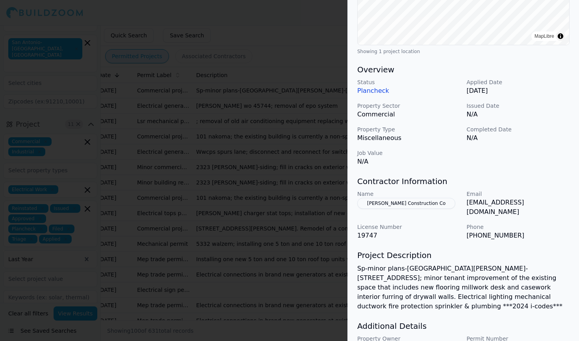
click at [183, 185] on div at bounding box center [289, 170] width 579 height 341
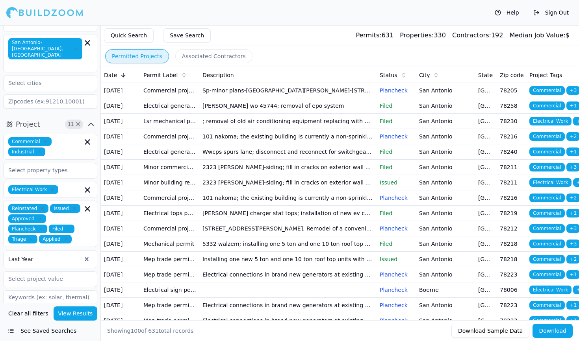
scroll to position [0, 0]
click at [219, 114] on td "[PERSON_NAME] wo 45744; removal of epo system" at bounding box center [287, 105] width 177 height 15
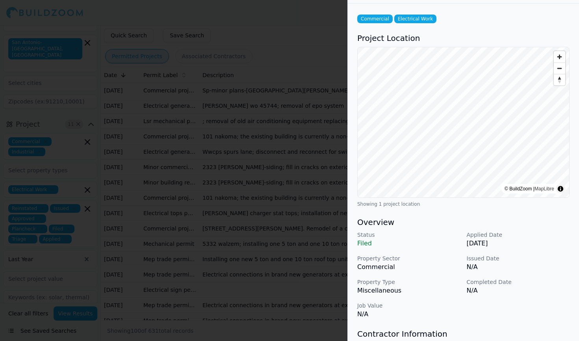
scroll to position [20, 0]
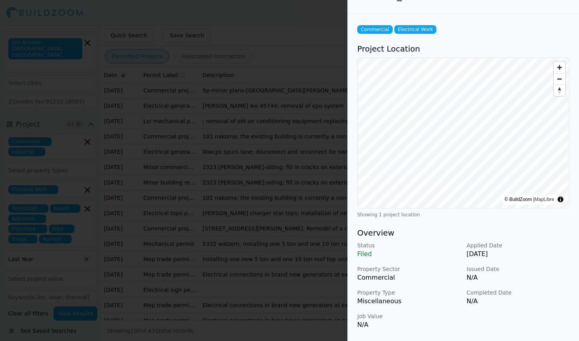
click at [313, 189] on div at bounding box center [289, 170] width 579 height 341
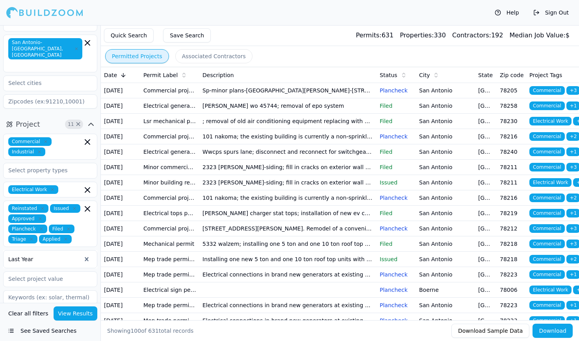
click at [313, 129] on td "; removal of old air conditioning equipment replacing with 2.5 ton furdown airh…" at bounding box center [287, 121] width 177 height 15
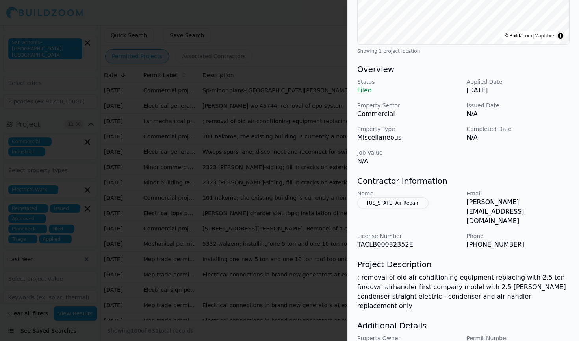
scroll to position [188, 0]
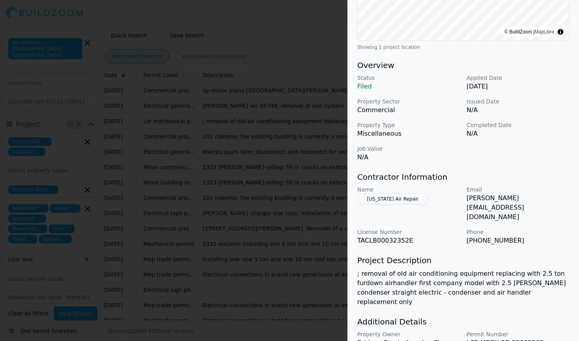
click at [327, 255] on div at bounding box center [289, 170] width 579 height 341
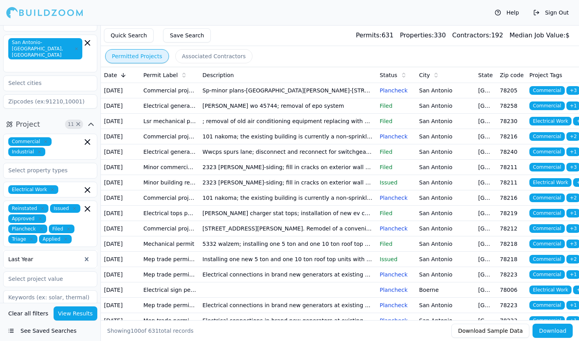
click at [318, 144] on td "101 nakoma; the existing building is currently a non-sprinklered building. This…" at bounding box center [287, 136] width 177 height 15
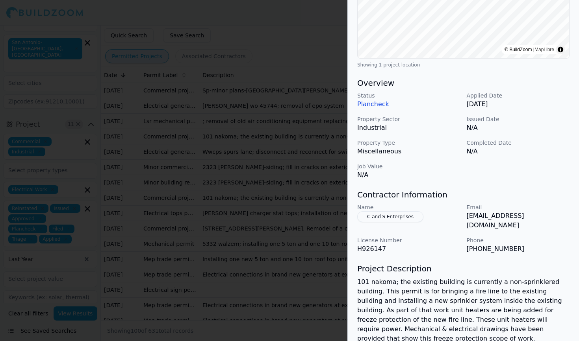
scroll to position [171, 0]
click at [262, 226] on div at bounding box center [289, 170] width 579 height 341
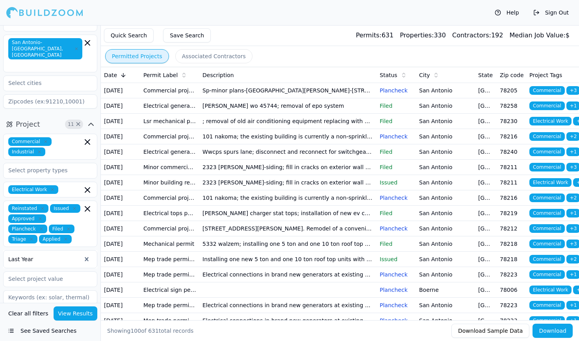
click at [266, 160] on td "Wwcps spurs lane; disconnect and reconnect for switchgear maintenance" at bounding box center [287, 151] width 177 height 15
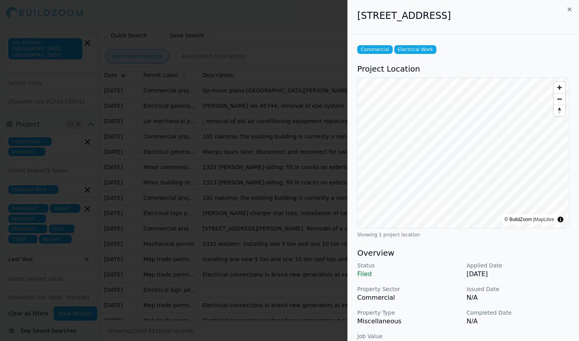
scroll to position [0, 0]
click at [304, 215] on div at bounding box center [289, 170] width 579 height 341
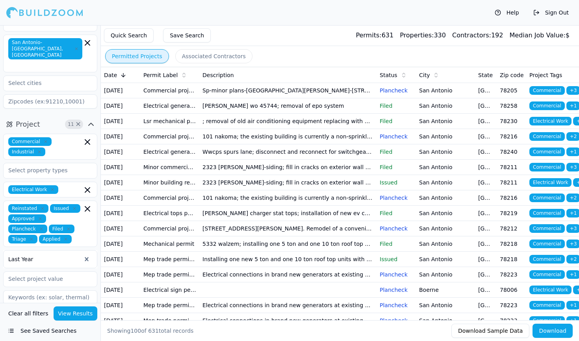
click at [326, 175] on td "2323 [PERSON_NAME]-siding; fill in cracks on exterior wall must comply with udc…" at bounding box center [287, 167] width 177 height 15
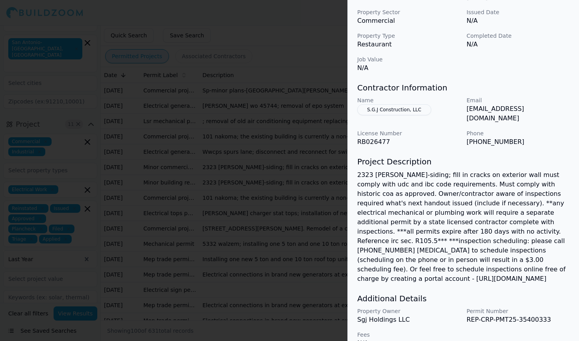
scroll to position [276, 0]
drag, startPoint x: 465, startPoint y: 108, endPoint x: 540, endPoint y: 111, distance: 74.9
click at [540, 111] on div "Name S.G.J Construction, LLC Email [EMAIL_ADDRESS][DOMAIN_NAME] License Number …" at bounding box center [463, 122] width 212 height 50
copy p "[EMAIL_ADDRESS][DOMAIN_NAME]"
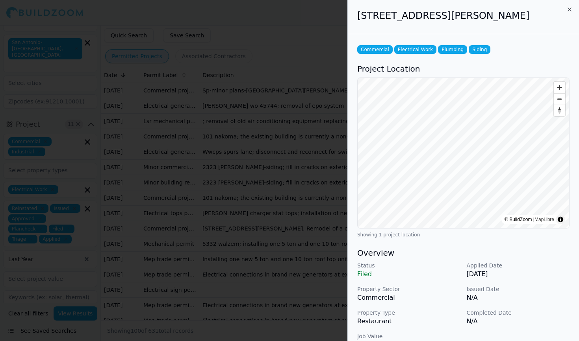
scroll to position [0, 0]
click at [300, 231] on div at bounding box center [289, 170] width 579 height 341
click at [298, 230] on div at bounding box center [289, 170] width 579 height 341
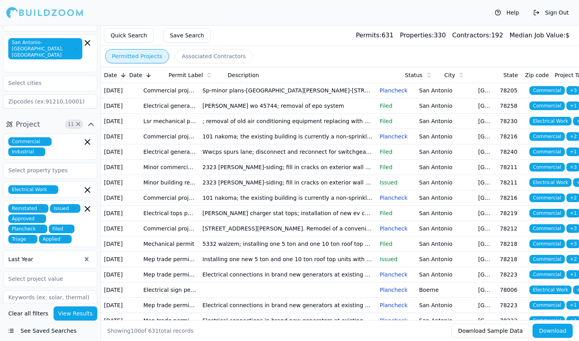
scroll to position [13, 0]
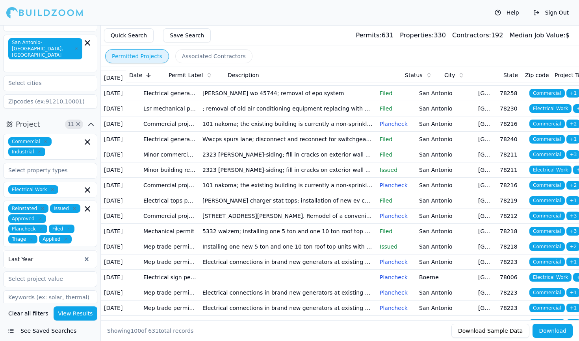
click at [292, 193] on td "101 nakoma; the existing building is currently a non-sprinklered building. This…" at bounding box center [287, 185] width 177 height 15
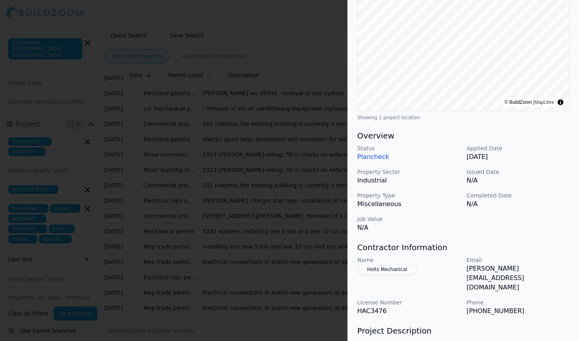
scroll to position [128, 0]
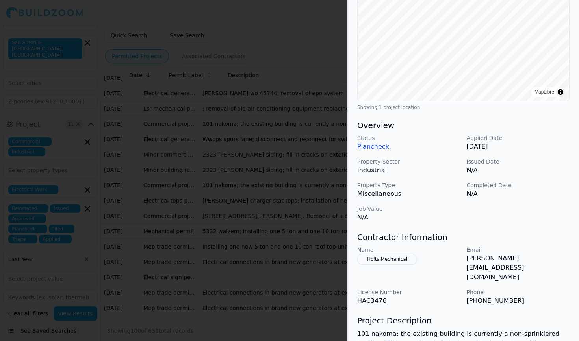
click at [313, 266] on div at bounding box center [289, 170] width 579 height 341
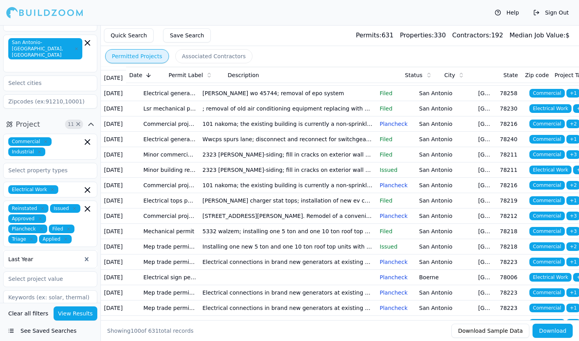
click at [304, 193] on td "101 nakoma; the existing building is currently a non-sprinklered building. This…" at bounding box center [287, 185] width 177 height 15
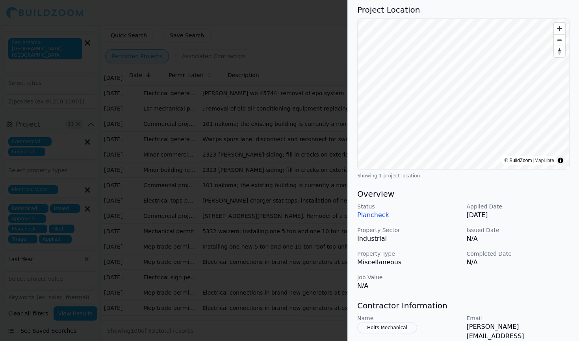
scroll to position [59, 0]
click at [272, 306] on div at bounding box center [289, 170] width 579 height 341
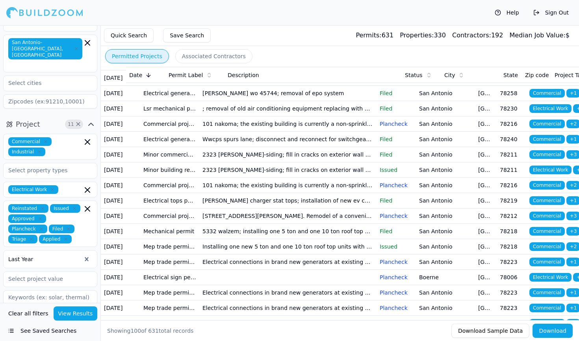
click at [259, 209] on td "[PERSON_NAME] charger stat tops; installation of new ev charging station connec…" at bounding box center [287, 200] width 177 height 15
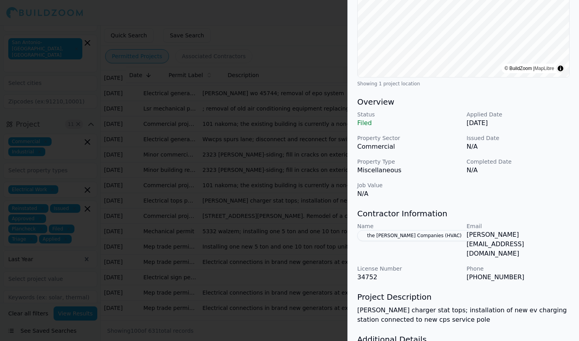
scroll to position [152, 0]
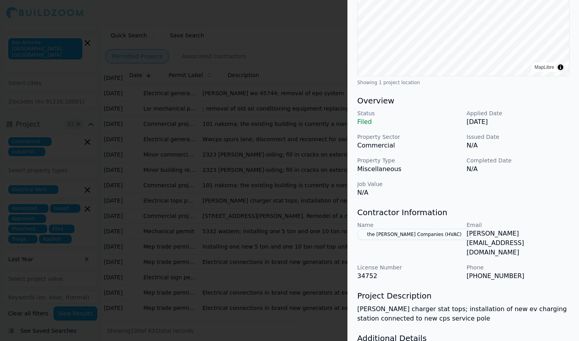
click at [293, 290] on div at bounding box center [289, 170] width 579 height 341
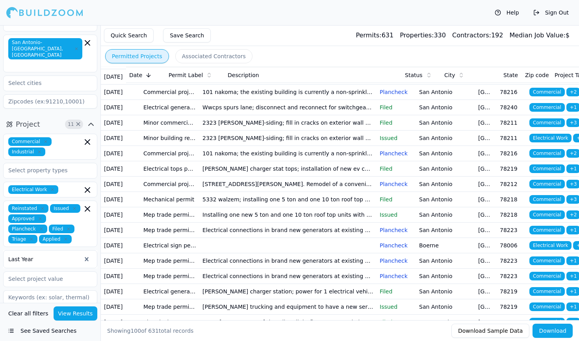
scroll to position [45, 0]
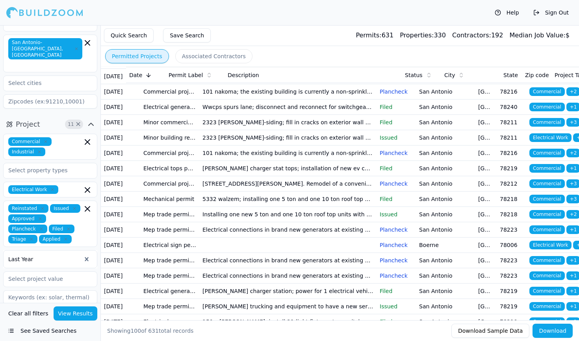
click at [275, 207] on td "5332 walzem; installing one 5 ton and one 10 ton roof top units with electric h…" at bounding box center [287, 199] width 177 height 15
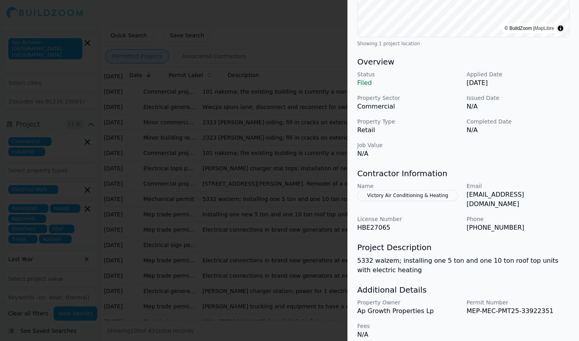
scroll to position [189, 0]
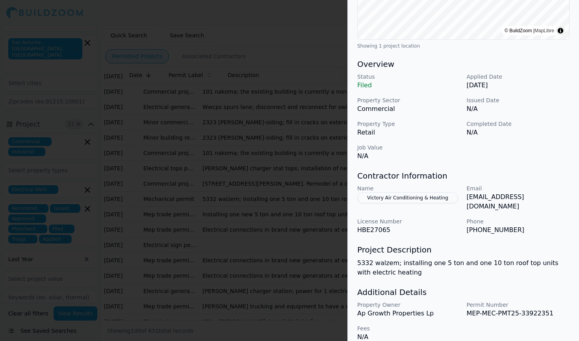
click at [307, 254] on div at bounding box center [289, 170] width 579 height 341
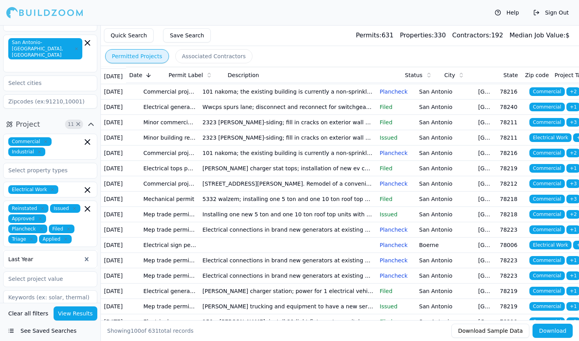
click at [288, 222] on td "Installing one new 5 ton and one 10 ton roof top units with electric heating. E…" at bounding box center [287, 214] width 177 height 15
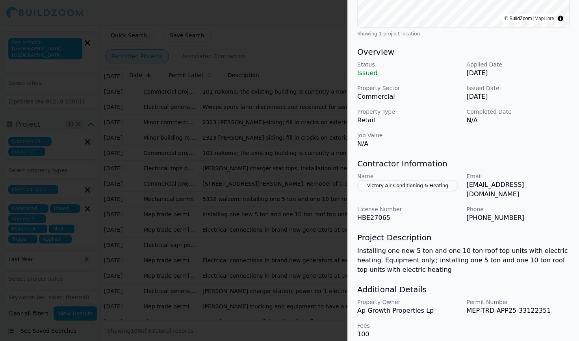
scroll to position [201, 0]
click at [257, 302] on div at bounding box center [289, 170] width 579 height 341
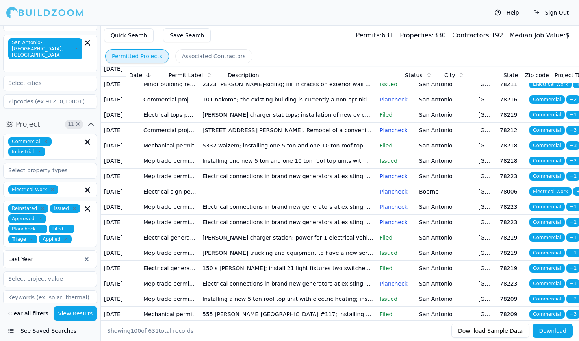
scroll to position [99, 0]
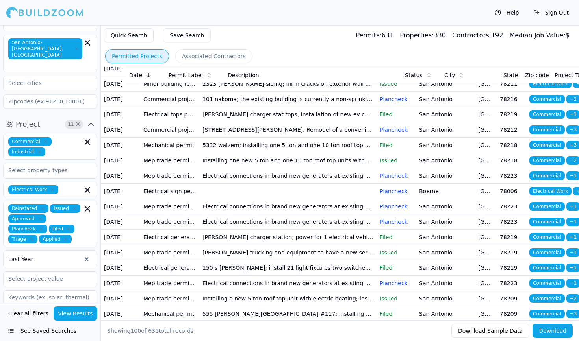
click at [264, 184] on td "Electrical connections in brand new generators at existing data center; electri…" at bounding box center [287, 175] width 177 height 15
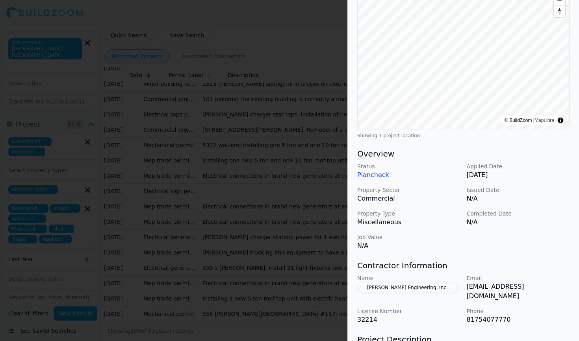
scroll to position [100, 0]
click at [263, 315] on div at bounding box center [289, 170] width 579 height 341
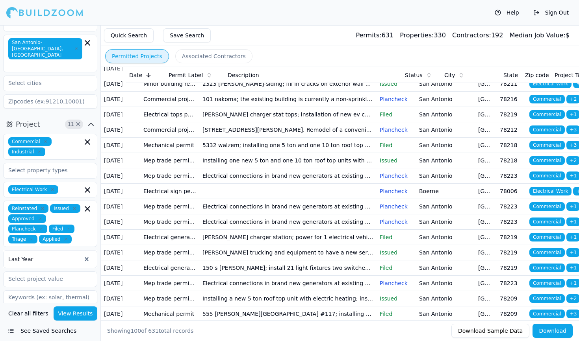
click at [253, 199] on td at bounding box center [287, 191] width 177 height 15
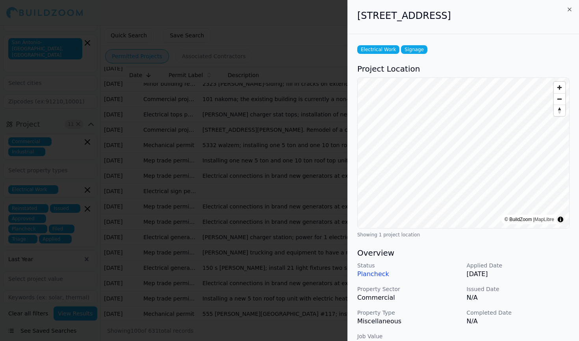
click at [253, 266] on div at bounding box center [289, 170] width 579 height 341
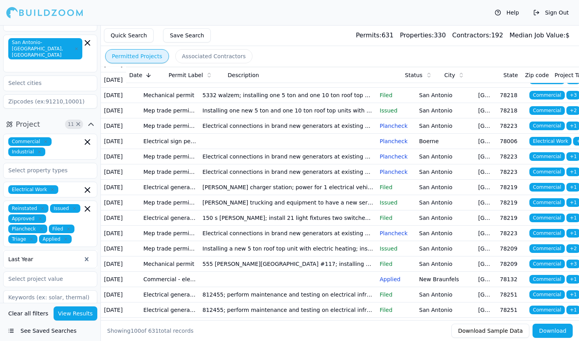
scroll to position [151, 0]
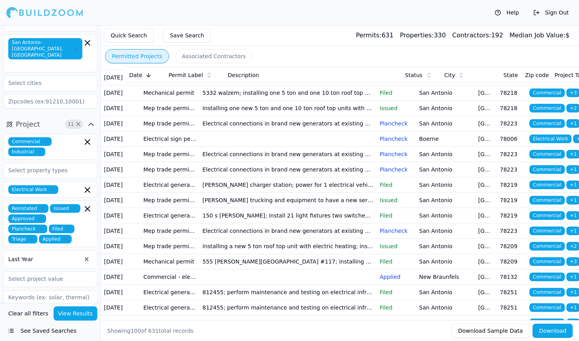
click at [257, 162] on td "Electrical connections in brand new generators at existing data center; generat…" at bounding box center [287, 154] width 177 height 15
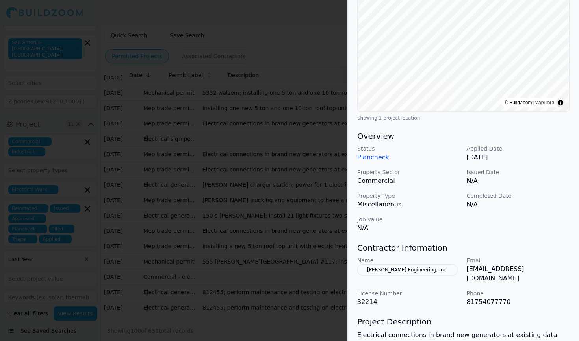
scroll to position [117, 0]
click at [294, 300] on div at bounding box center [289, 170] width 579 height 341
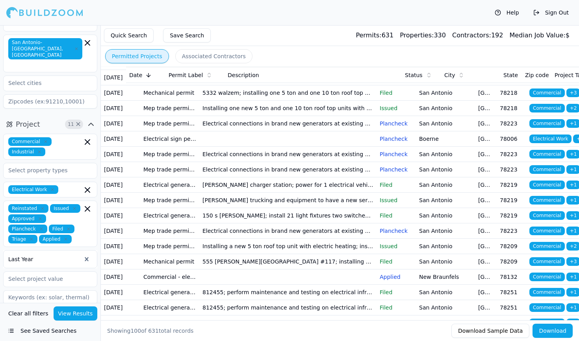
click at [286, 193] on td "[PERSON_NAME] charger station; power for 1 electrical vehicle charger. Per cps …" at bounding box center [287, 185] width 177 height 15
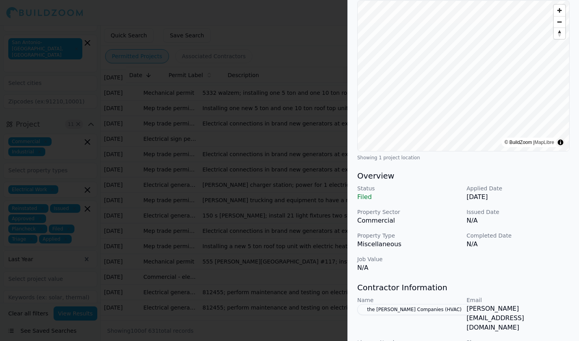
scroll to position [77, 0]
click at [297, 303] on div at bounding box center [289, 170] width 579 height 341
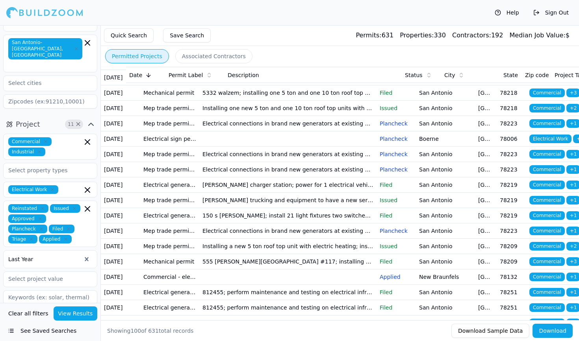
click at [290, 208] on td "[PERSON_NAME] trucking and equipment to have a new service from cps to power a …" at bounding box center [287, 200] width 177 height 15
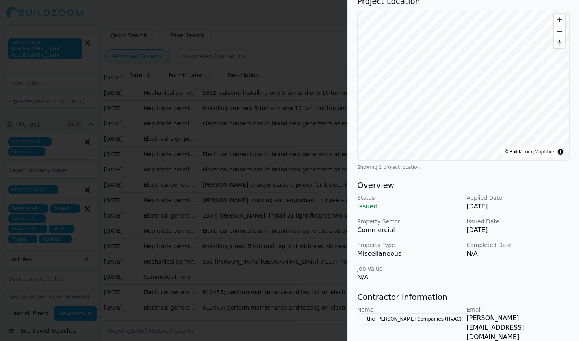
scroll to position [70, 0]
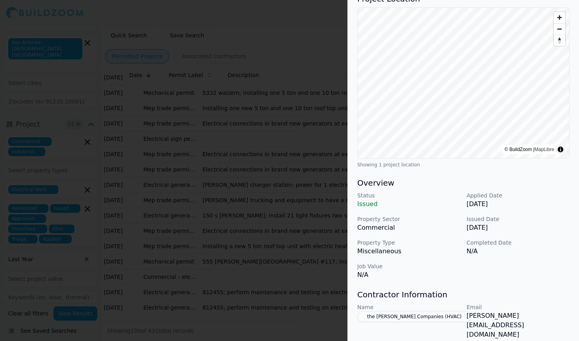
click at [290, 285] on div at bounding box center [289, 170] width 579 height 341
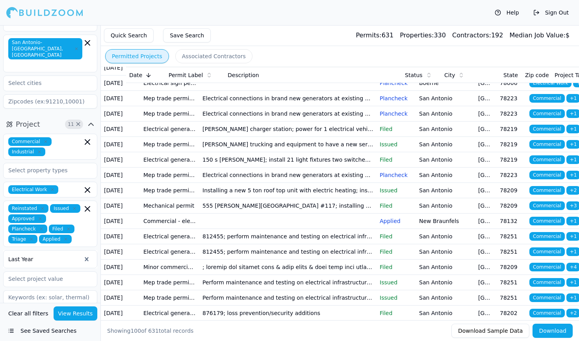
scroll to position [210, 0]
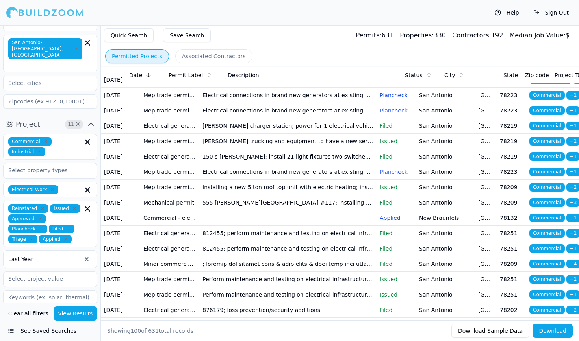
click at [283, 165] on td "150 s [PERSON_NAME]; install 21 light fixtures two switches and 10 outlets" at bounding box center [287, 156] width 177 height 15
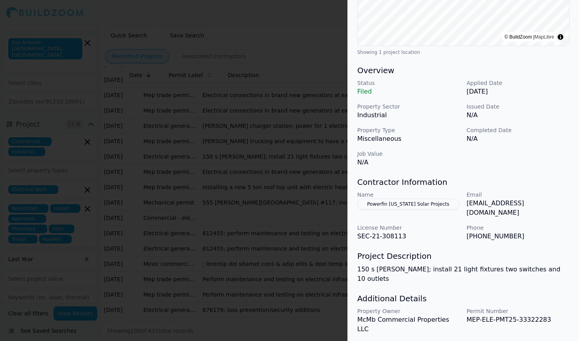
scroll to position [182, 0]
click at [408, 201] on button "Powerfin [US_STATE] Solar Projects" at bounding box center [408, 205] width 102 height 11
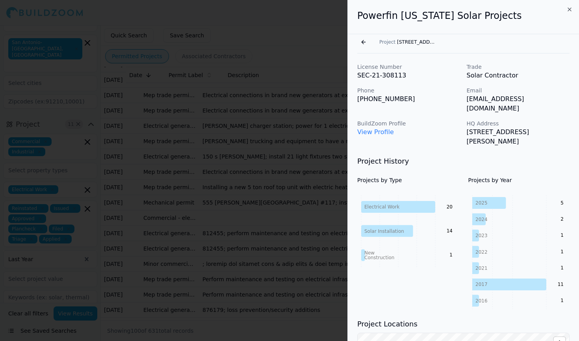
scroll to position [0, 0]
click at [569, 9] on icon "button" at bounding box center [569, 9] width 6 height 6
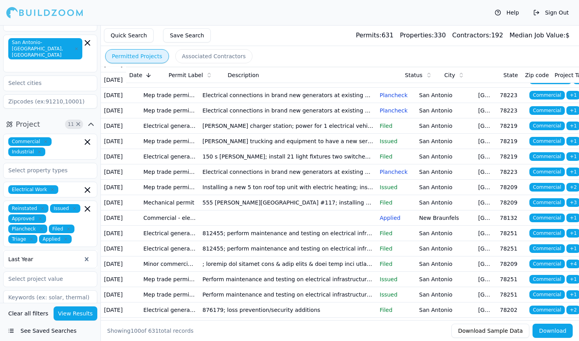
click at [234, 165] on td "150 s [PERSON_NAME]; install 21 light fixtures two switches and 10 outlets" at bounding box center [287, 156] width 177 height 15
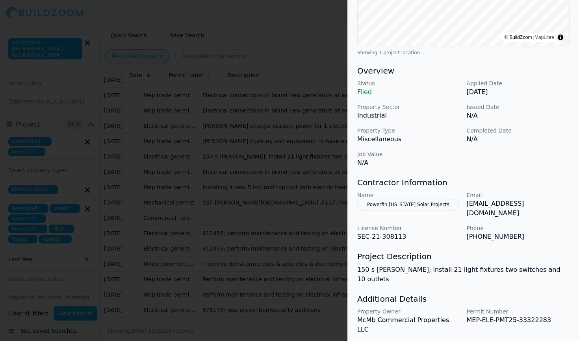
scroll to position [182, 0]
click at [285, 172] on div at bounding box center [289, 170] width 579 height 341
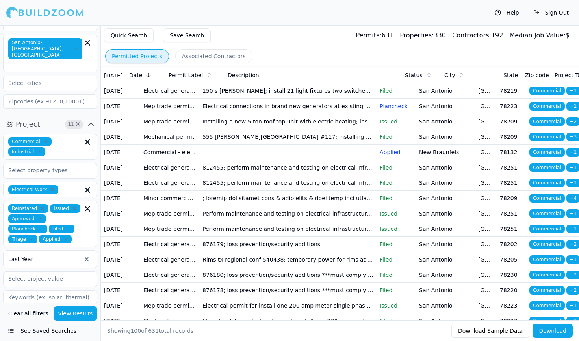
scroll to position [276, 0]
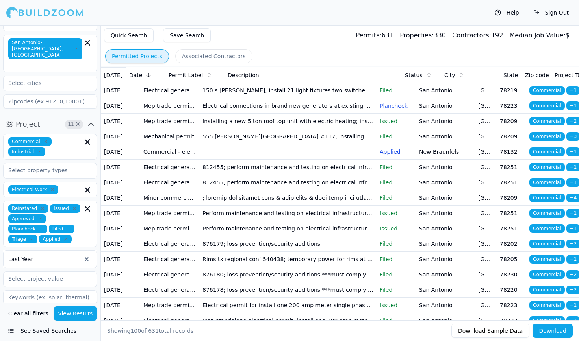
click at [288, 144] on td "555 [PERSON_NAME][GEOGRAPHIC_DATA] #117; installing new 5 ton roof top unit wit…" at bounding box center [287, 136] width 177 height 15
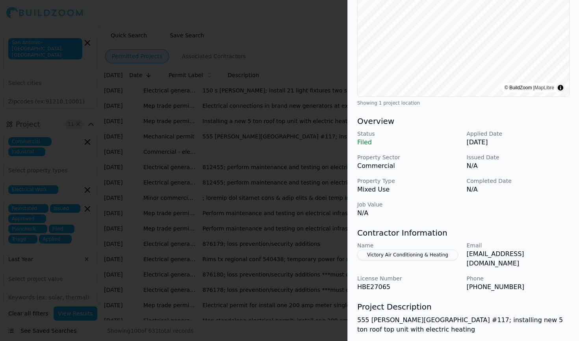
scroll to position [134, 0]
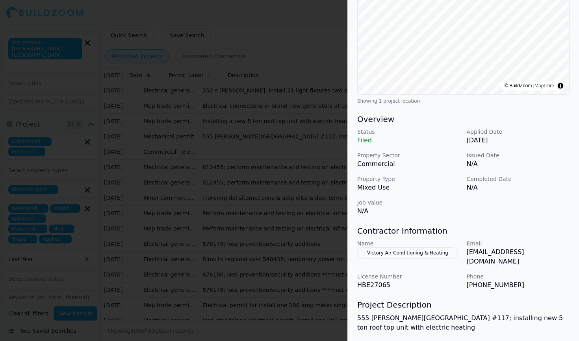
click at [254, 289] on div at bounding box center [289, 170] width 579 height 341
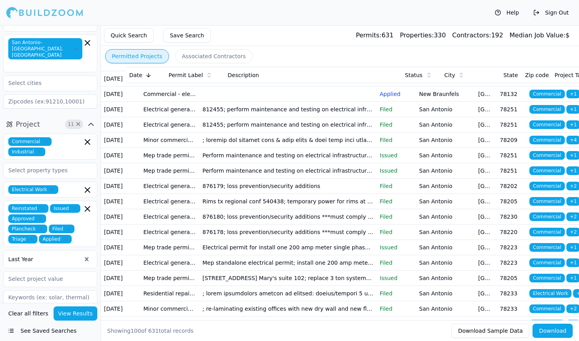
scroll to position [335, 0]
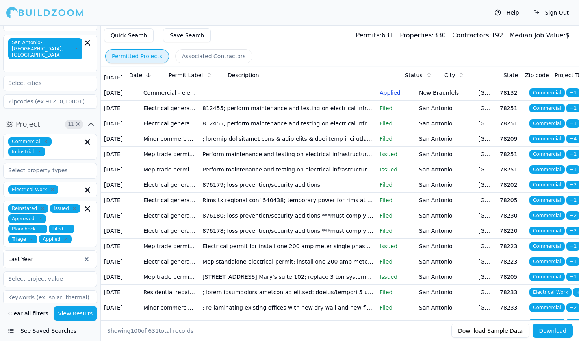
click at [257, 116] on td "812455; perform maintenance and testing on electrical infrastructure in buildin…" at bounding box center [287, 108] width 177 height 15
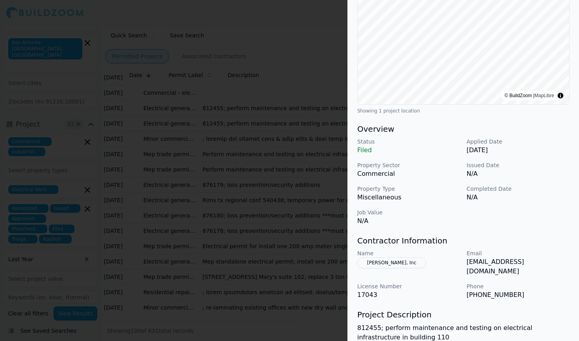
scroll to position [125, 0]
click at [324, 283] on div at bounding box center [289, 170] width 579 height 341
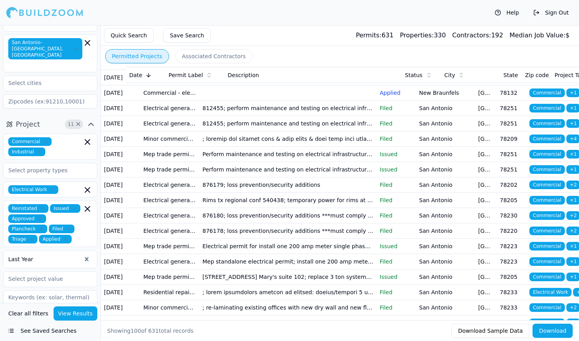
click at [312, 147] on td at bounding box center [287, 138] width 177 height 15
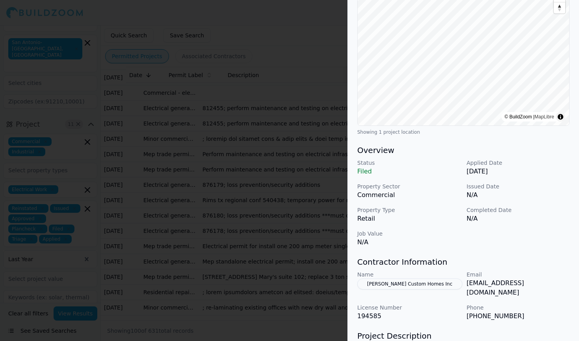
scroll to position [113, 0]
drag, startPoint x: 466, startPoint y: 274, endPoint x: 540, endPoint y: 275, distance: 74.0
click at [540, 279] on p "[EMAIL_ADDRESS][DOMAIN_NAME]" at bounding box center [517, 288] width 103 height 19
copy p "[EMAIL_ADDRESS][DOMAIN_NAME]"
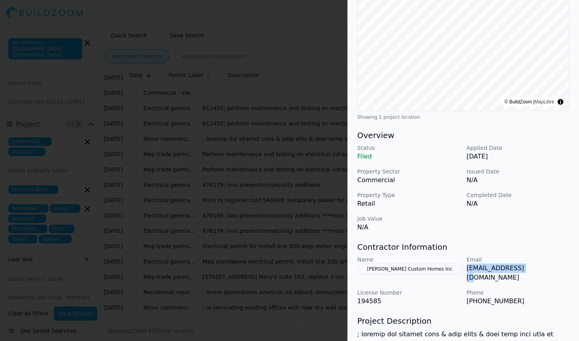
scroll to position [130, 0]
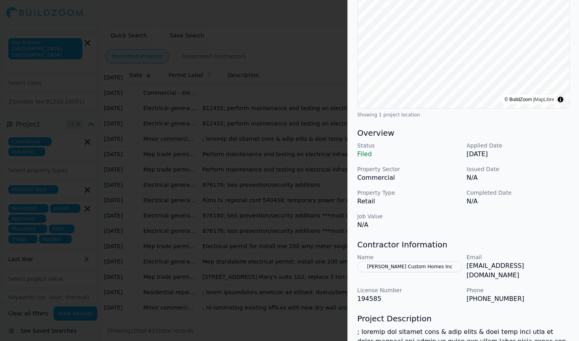
click at [317, 209] on div at bounding box center [289, 170] width 579 height 341
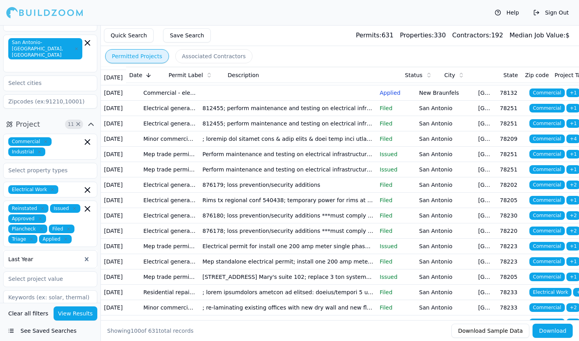
click at [329, 116] on td "812455; perform maintenance and testing on electrical infrastructure in buildin…" at bounding box center [287, 108] width 177 height 15
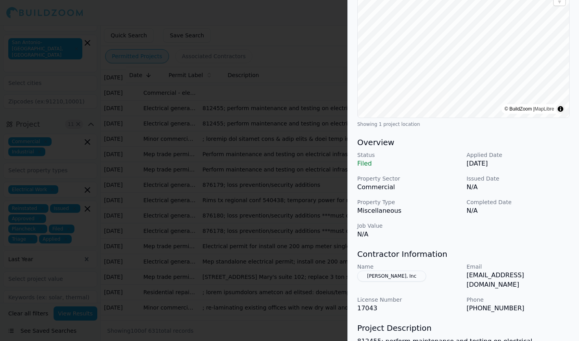
scroll to position [110, 0]
click at [291, 265] on div at bounding box center [289, 170] width 579 height 341
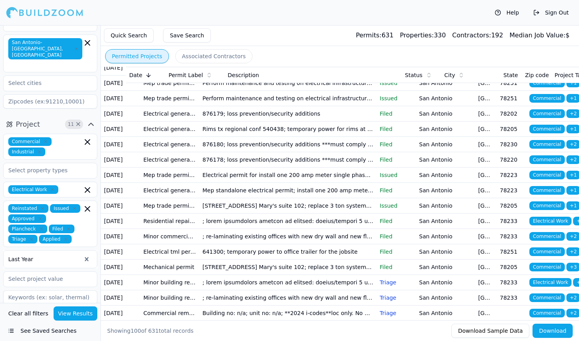
scroll to position [407, 0]
click at [289, 91] on td "Perform maintenance and testing on electrical infrastructure in building 203; p…" at bounding box center [287, 83] width 177 height 15
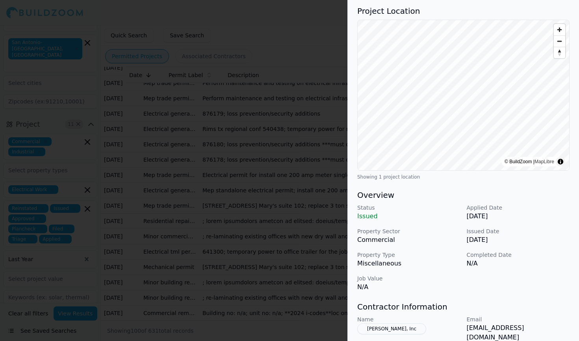
scroll to position [58, 0]
click at [311, 287] on div at bounding box center [289, 170] width 579 height 341
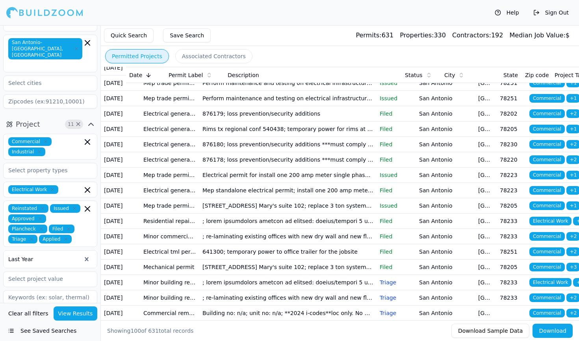
click at [302, 106] on td "Perform maintenance and testing on electrical infrastructure in building 110; p…" at bounding box center [287, 98] width 177 height 15
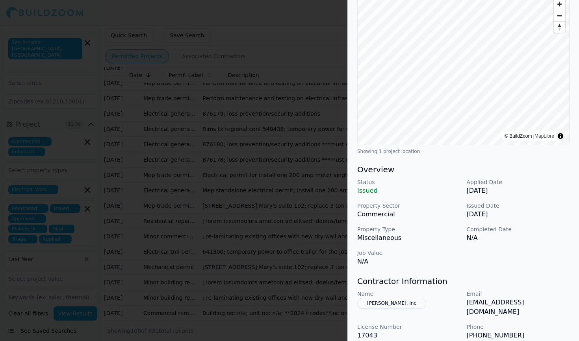
scroll to position [89, 0]
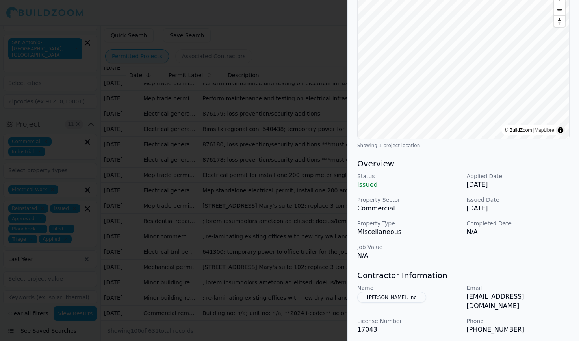
click at [305, 270] on div at bounding box center [289, 170] width 579 height 341
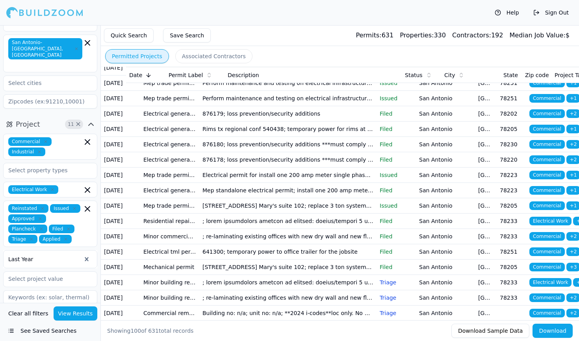
click at [286, 122] on td "876179; loss prevention/security additions" at bounding box center [287, 113] width 177 height 15
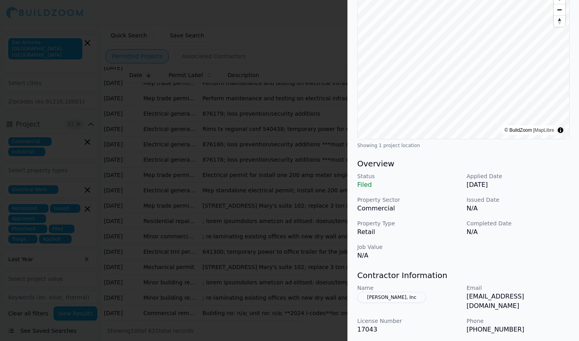
scroll to position [115, 0]
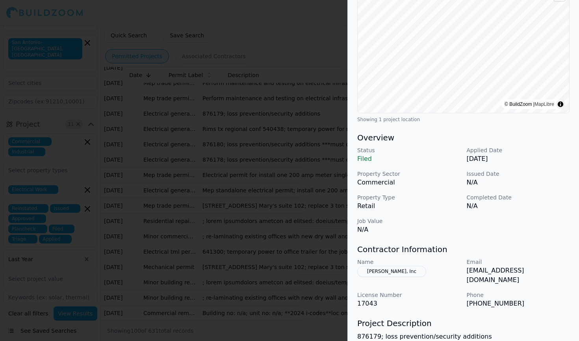
click at [259, 289] on div at bounding box center [289, 170] width 579 height 341
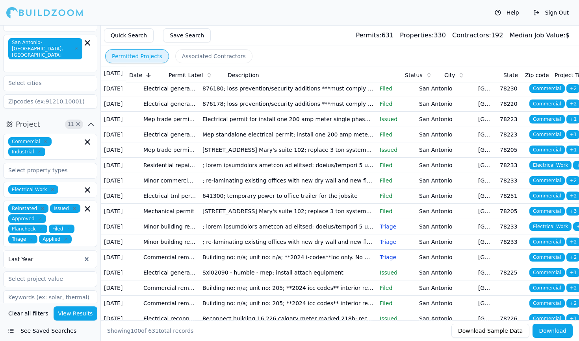
scroll to position [471, 0]
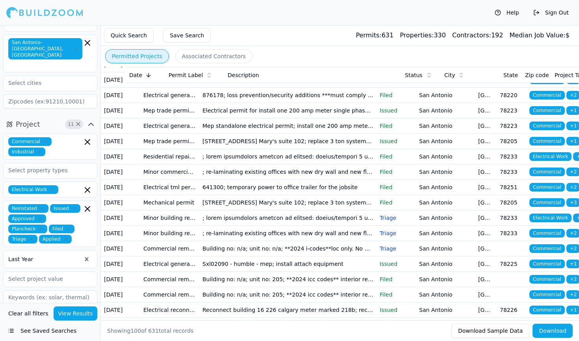
click at [260, 88] on td "876180; loss prevention/security additions ***must comply with udc and irc. Con…" at bounding box center [287, 79] width 177 height 15
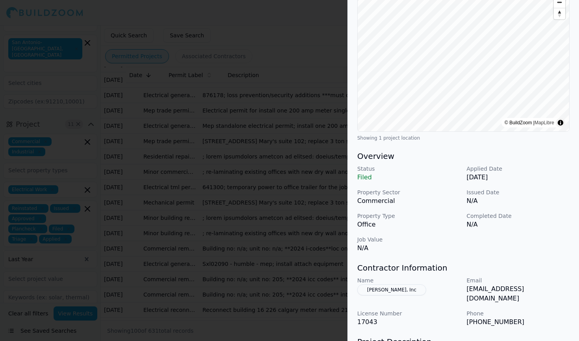
scroll to position [100, 0]
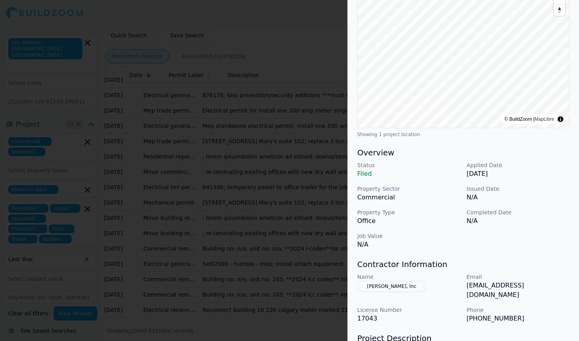
click at [270, 265] on div at bounding box center [289, 170] width 579 height 341
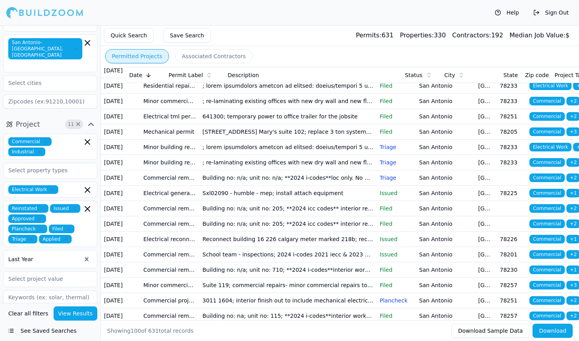
scroll to position [542, 0]
click at [262, 48] on td "Electrical permit for install one 200 amp meter single phase 3 wire to an exist…" at bounding box center [287, 39] width 177 height 15
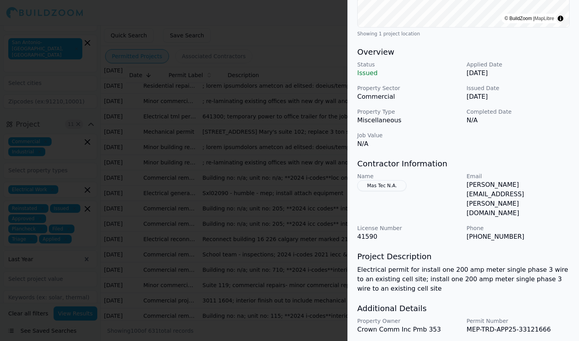
scroll to position [201, 0]
click at [338, 272] on div at bounding box center [289, 170] width 579 height 341
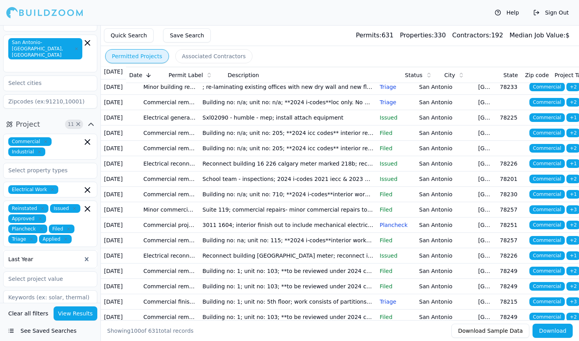
scroll to position [617, 0]
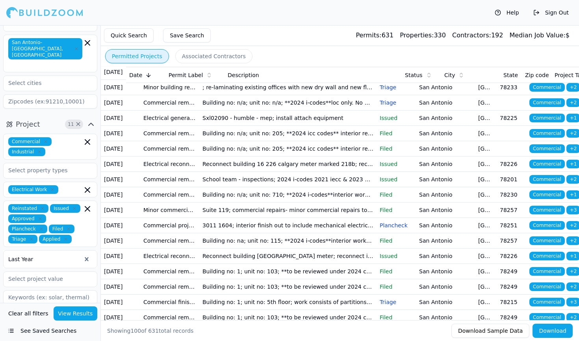
click at [336, 49] on td "641300; temporary power to office trailer for the jobsite" at bounding box center [287, 41] width 177 height 15
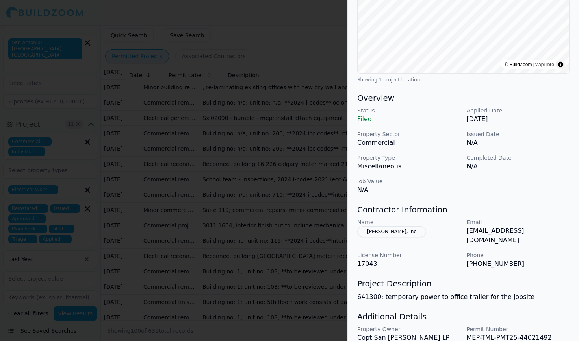
scroll to position [160, 0]
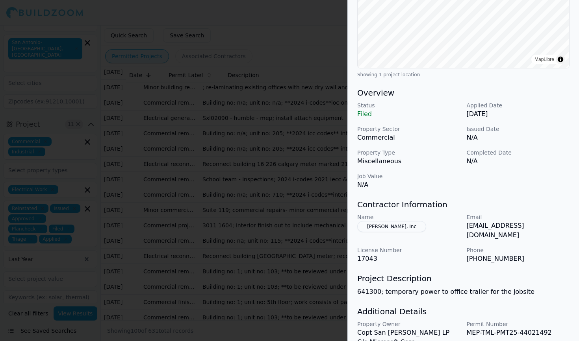
click at [261, 271] on div at bounding box center [289, 170] width 579 height 341
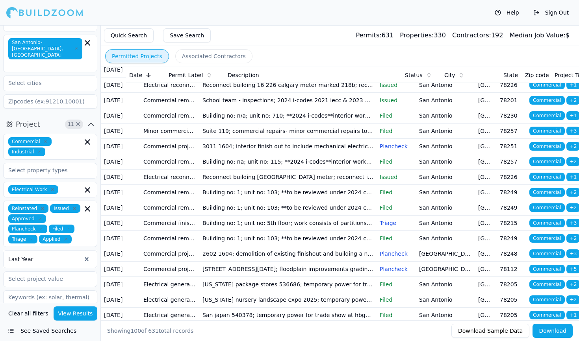
scroll to position [696, 0]
click at [261, 16] on td "; re-laminating existing offices with new dry wall and new flooring throughout.…" at bounding box center [287, 8] width 177 height 15
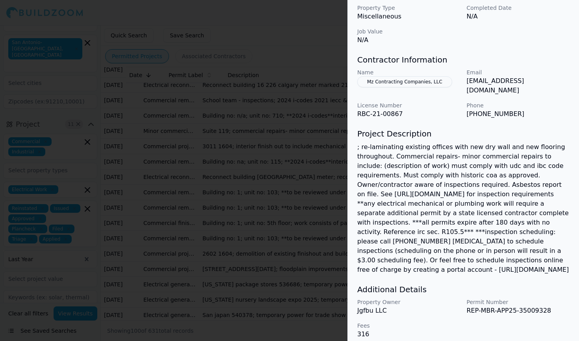
scroll to position [305, 0]
click at [336, 298] on div at bounding box center [289, 170] width 579 height 341
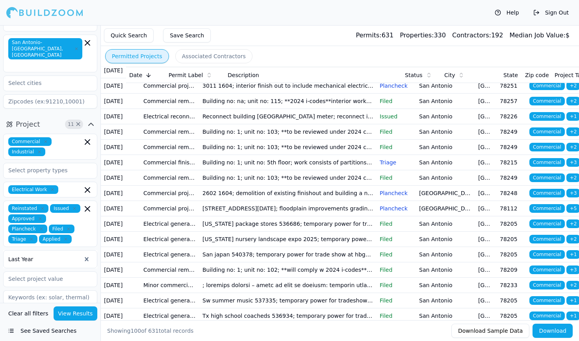
scroll to position [758, 0]
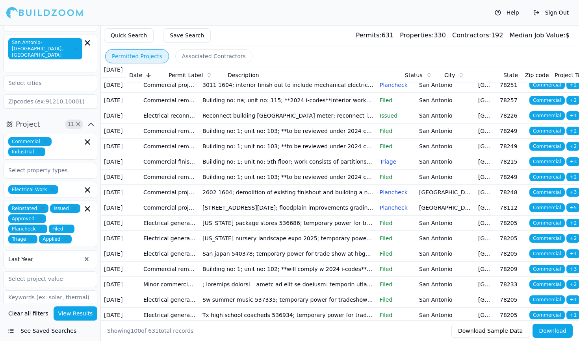
click at [335, 16] on td "Building no: n/a; unit no: 205; **2024 icc codes** interior remodel to include …" at bounding box center [287, 8] width 177 height 15
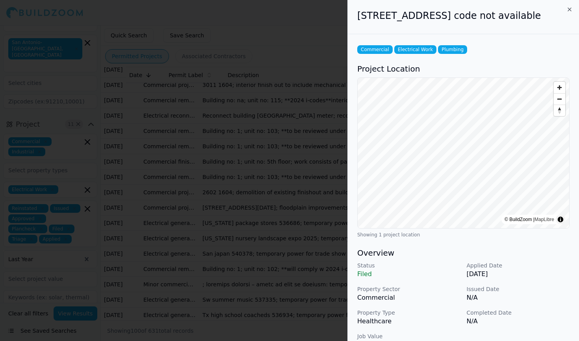
scroll to position [0, 0]
click at [419, 259] on h3 "Overview" at bounding box center [463, 253] width 212 height 11
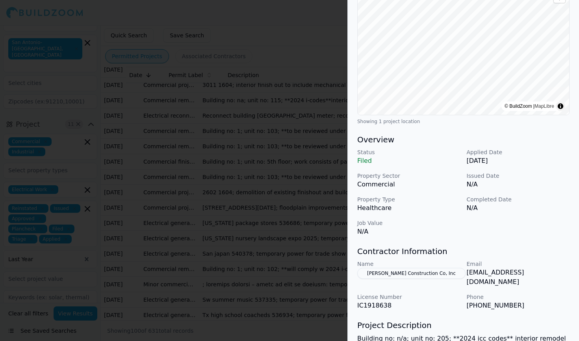
scroll to position [116, 0]
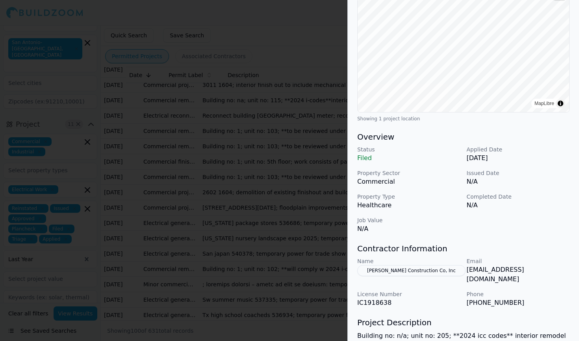
click at [335, 267] on div at bounding box center [289, 170] width 579 height 341
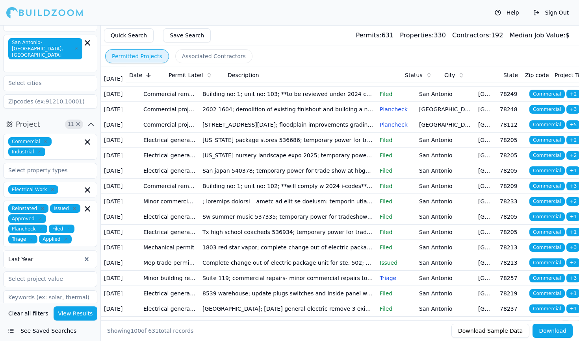
scroll to position [843, 0]
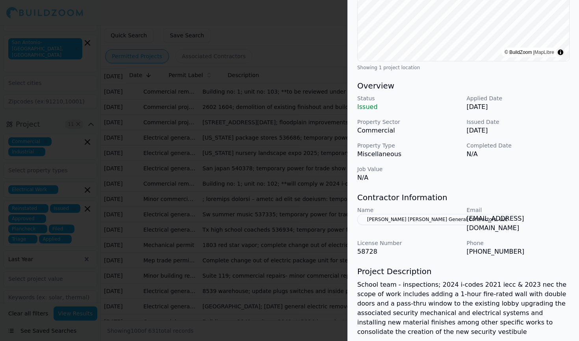
scroll to position [169, 0]
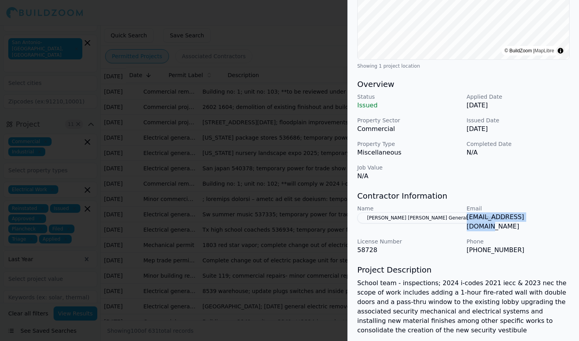
drag, startPoint x: 539, startPoint y: 218, endPoint x: 468, endPoint y: 220, distance: 71.3
click at [468, 220] on p "[EMAIL_ADDRESS][DOMAIN_NAME]" at bounding box center [517, 222] width 103 height 19
copy p "[EMAIL_ADDRESS][DOMAIN_NAME]"
drag, startPoint x: 365, startPoint y: 216, endPoint x: 455, endPoint y: 213, distance: 91.0
click at [455, 213] on button "[PERSON_NAME] [PERSON_NAME] General Contractors, LLC" at bounding box center [437, 218] width 161 height 11
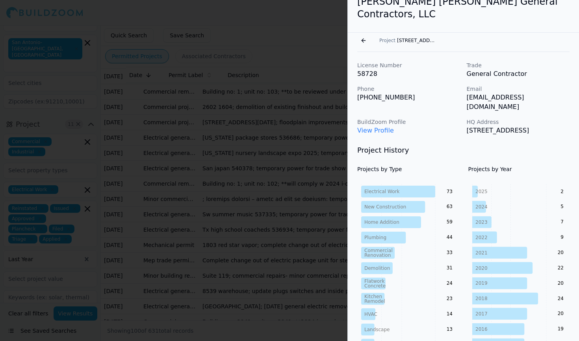
scroll to position [9, 0]
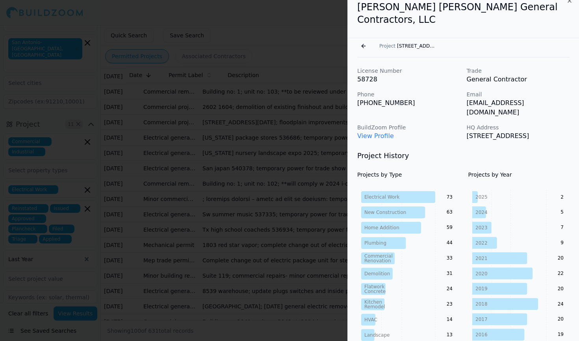
click at [363, 40] on button "Go back" at bounding box center [363, 46] width 13 height 13
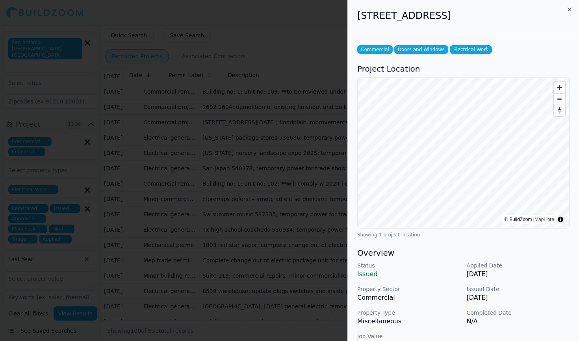
scroll to position [0, 0]
click at [267, 189] on div at bounding box center [289, 170] width 579 height 341
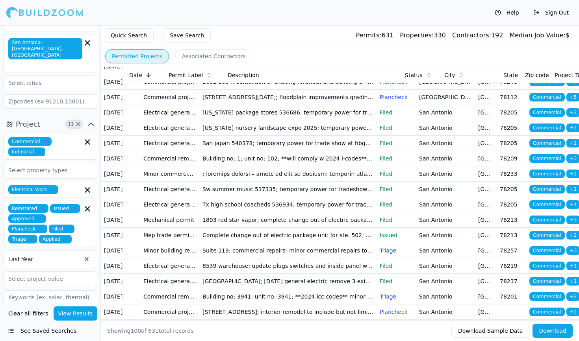
scroll to position [865, 0]
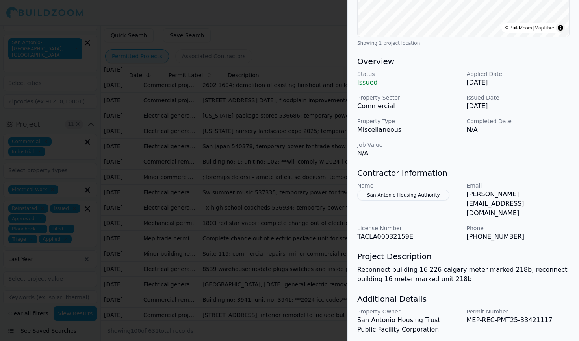
scroll to position [191, 0]
click at [346, 223] on div at bounding box center [289, 170] width 579 height 341
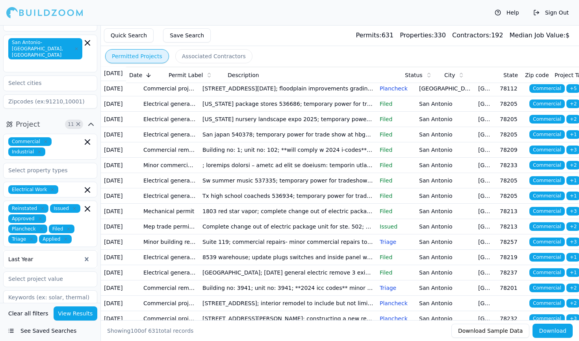
scroll to position [881, 0]
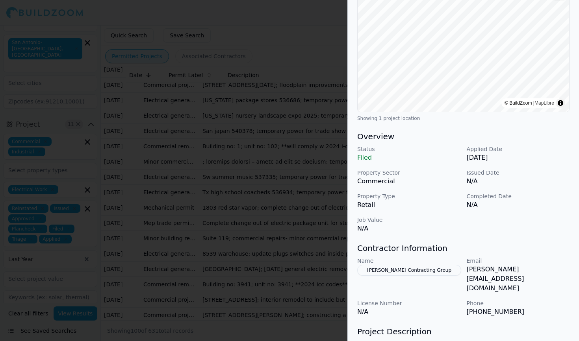
scroll to position [118, 0]
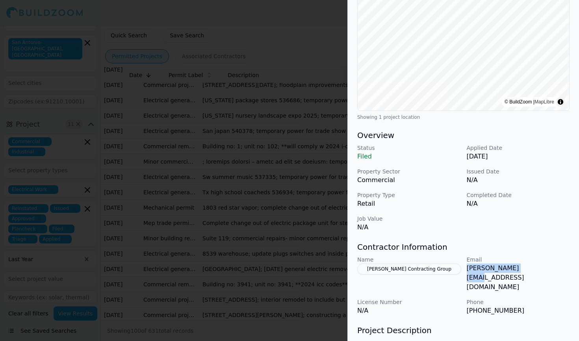
drag, startPoint x: 465, startPoint y: 268, endPoint x: 531, endPoint y: 271, distance: 66.2
click at [531, 271] on div "Name [PERSON_NAME] Contracting Group Email [PERSON_NAME][EMAIL_ADDRESS][DOMAIN_…" at bounding box center [463, 286] width 212 height 60
click at [255, 181] on div at bounding box center [289, 170] width 579 height 341
click at [260, 178] on div at bounding box center [289, 170] width 579 height 341
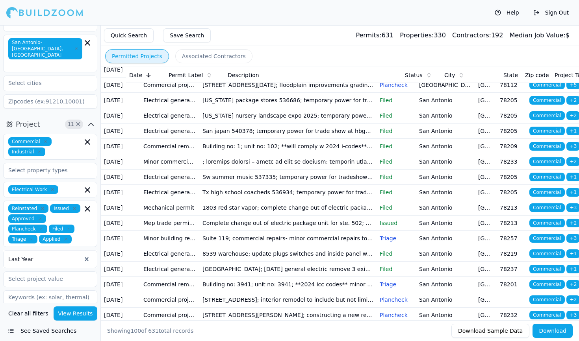
scroll to position [893, 0]
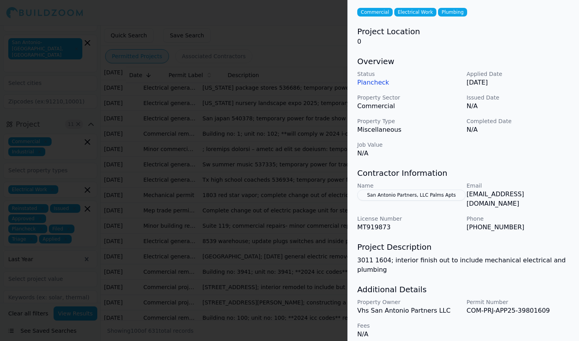
scroll to position [37, 0]
click at [290, 245] on div at bounding box center [289, 170] width 579 height 341
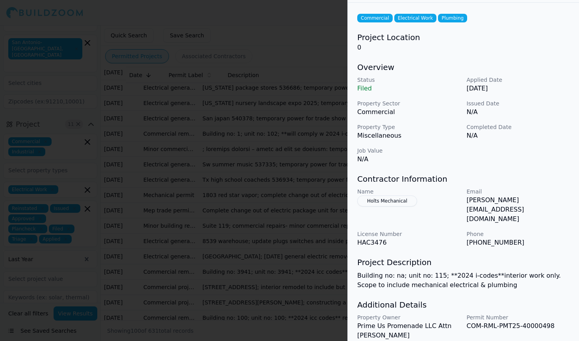
scroll to position [29, 0]
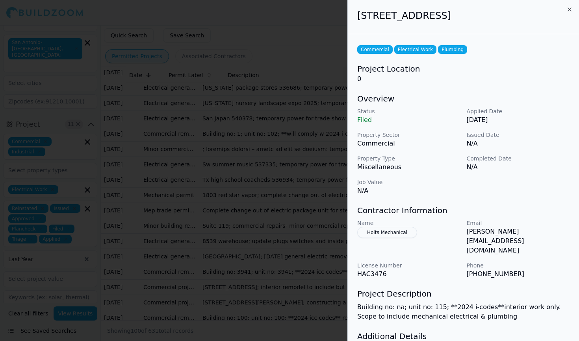
click at [320, 294] on div at bounding box center [289, 170] width 579 height 341
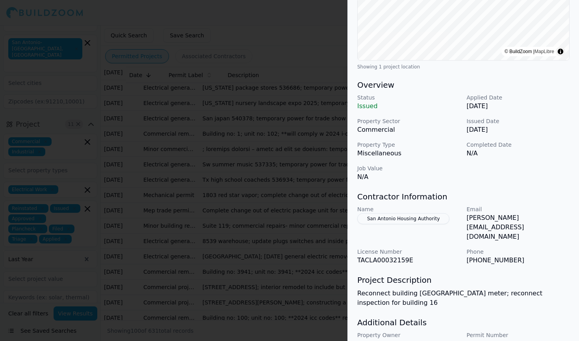
scroll to position [168, 0]
click at [231, 309] on div at bounding box center [289, 170] width 579 height 341
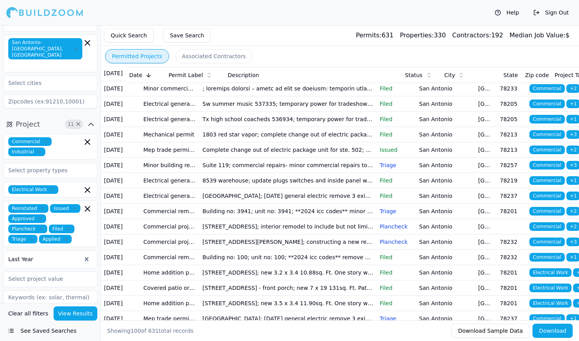
scroll to position [955, 0]
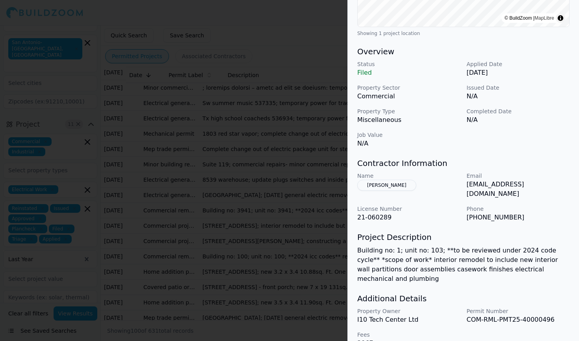
scroll to position [201, 0]
click at [247, 278] on div at bounding box center [289, 170] width 579 height 341
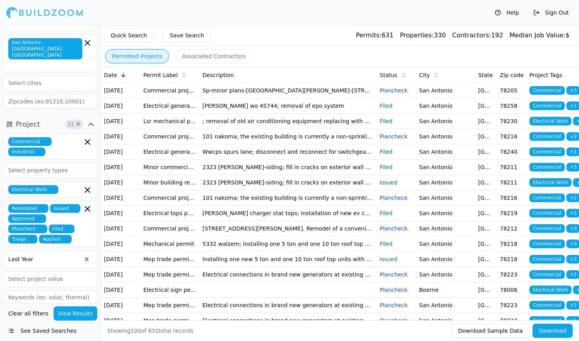
scroll to position [0, 0]
click at [55, 140] on div "Commercial Industrial" at bounding box center [50, 146] width 84 height 19
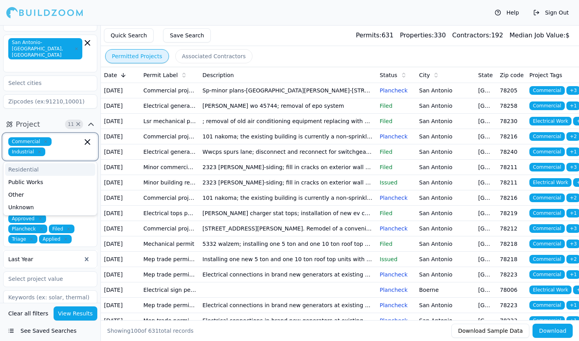
click at [33, 163] on div "Residential" at bounding box center [50, 169] width 90 height 13
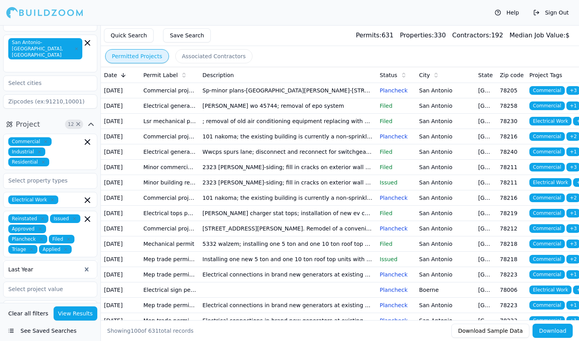
click at [66, 316] on button "View Results" at bounding box center [76, 314] width 44 height 14
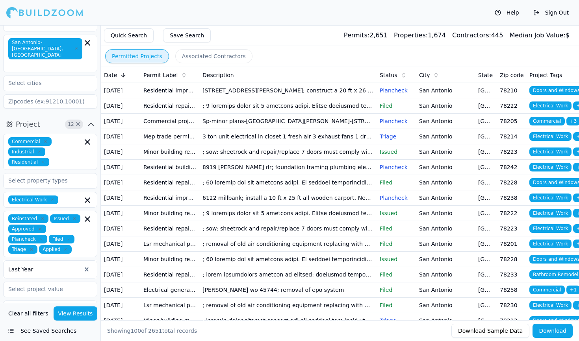
click at [539, 330] on button "Download" at bounding box center [552, 331] width 40 height 14
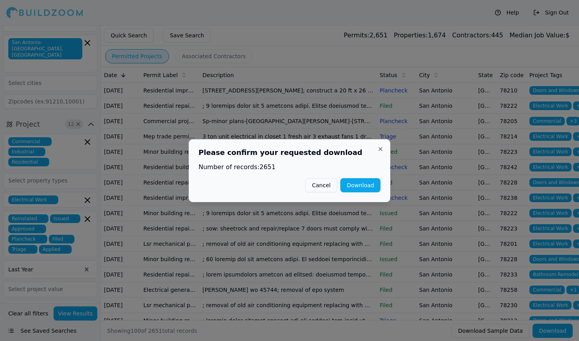
click at [364, 188] on button "Download" at bounding box center [360, 185] width 40 height 14
